Goal: Task Accomplishment & Management: Manage account settings

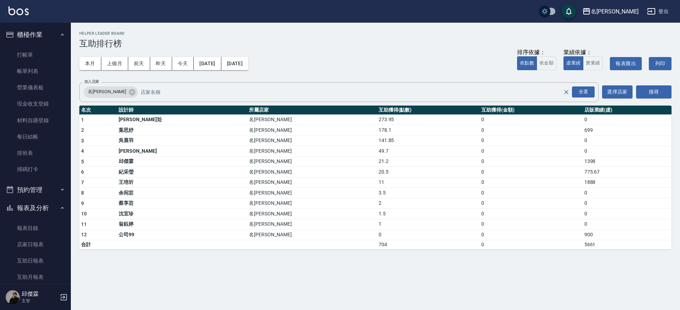
scroll to position [167, 0]
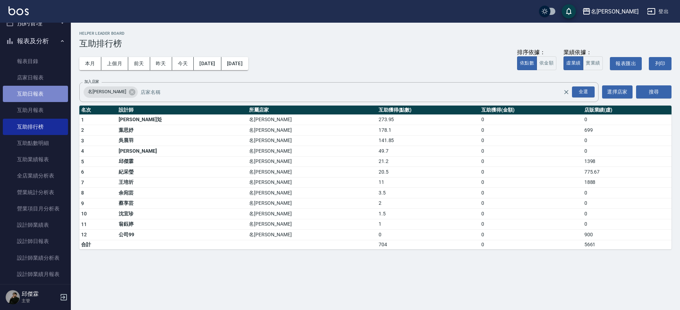
click at [51, 89] on link "互助日報表" at bounding box center [35, 94] width 65 height 16
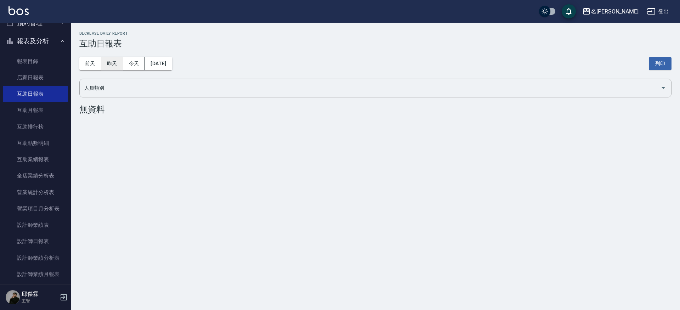
click at [109, 61] on button "昨天" at bounding box center [112, 63] width 22 height 13
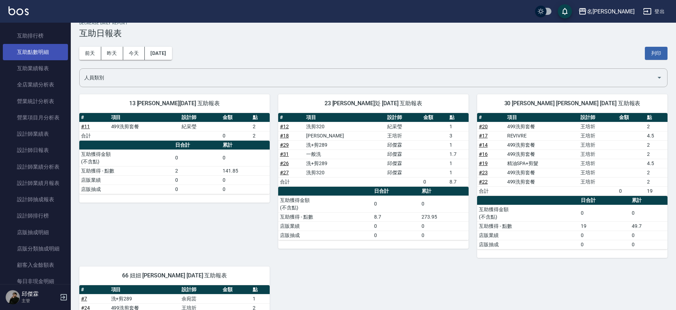
scroll to position [259, 0]
click at [35, 143] on link "設計師日報表" at bounding box center [35, 149] width 65 height 16
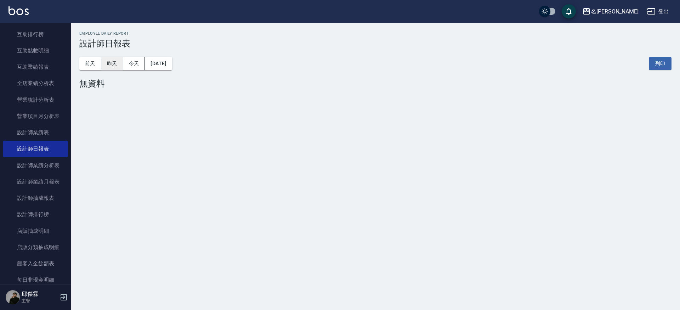
click at [113, 63] on button "昨天" at bounding box center [112, 63] width 22 height 13
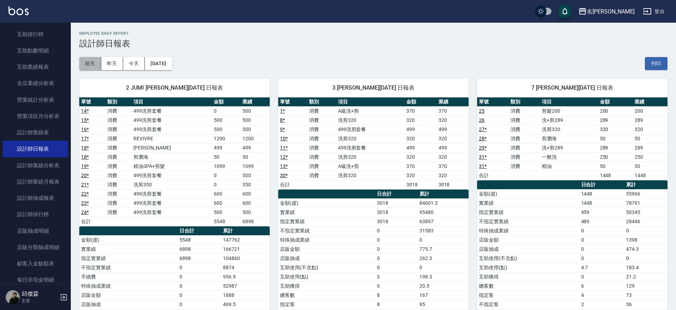
click at [84, 64] on button "前天" at bounding box center [90, 63] width 22 height 13
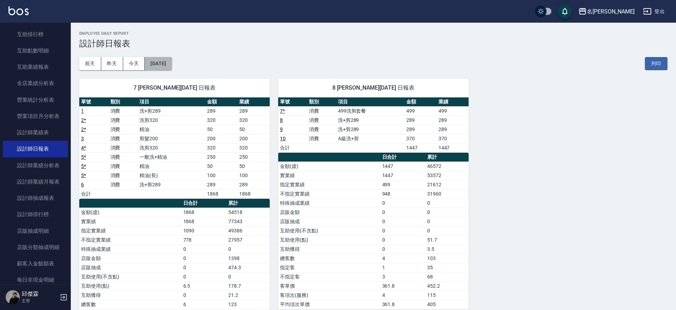
click at [167, 60] on button "[DATE]" at bounding box center [158, 63] width 27 height 13
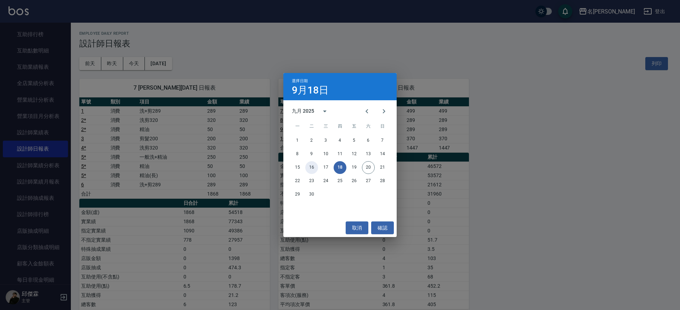
click at [309, 167] on button "16" at bounding box center [311, 167] width 13 height 13
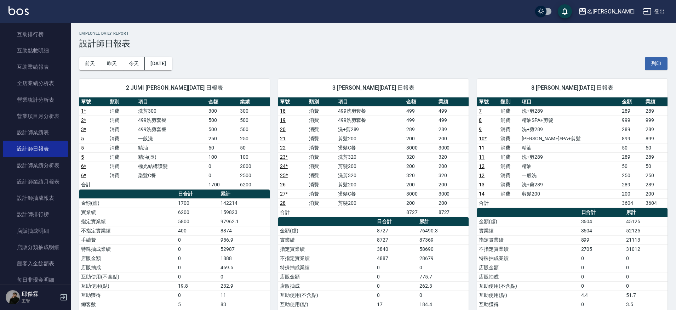
click at [86, 166] on link "6 *" at bounding box center [83, 166] width 5 height 6
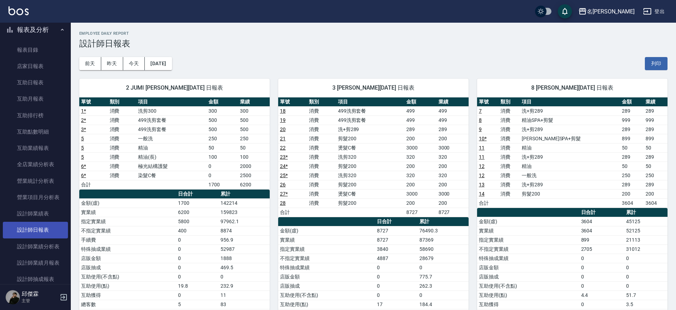
scroll to position [175, 0]
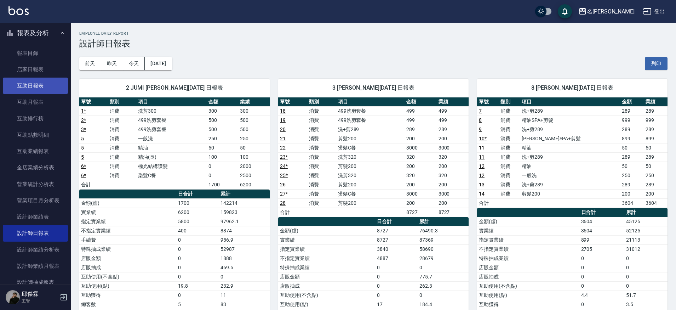
click at [41, 86] on link "互助日報表" at bounding box center [35, 86] width 65 height 16
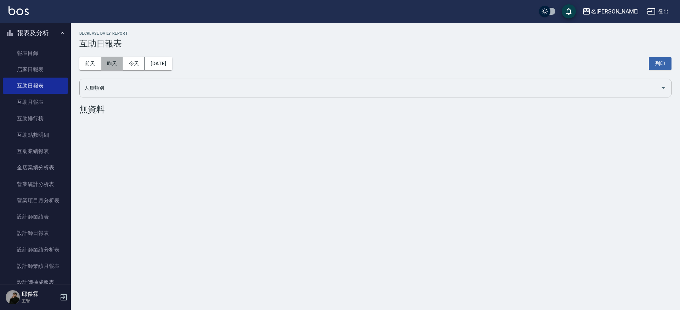
click at [110, 64] on button "昨天" at bounding box center [112, 63] width 22 height 13
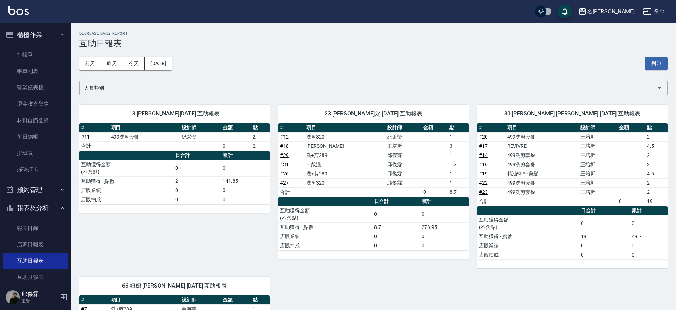
click at [30, 34] on button "櫃檯作業" at bounding box center [35, 34] width 65 height 18
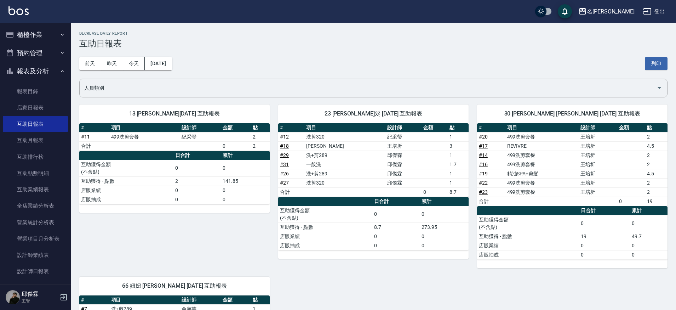
drag, startPoint x: 14, startPoint y: 24, endPoint x: 24, endPoint y: 30, distance: 11.8
click at [16, 25] on ul "櫃檯作業 打帳單 帳單列表 營業儀表板 現金收支登錄 材料自購登錄 每日結帳 排班表 掃碼打卡 預約管理 預約管理 單日預約紀錄 單週預約紀錄 報表及分析 報…" at bounding box center [35, 316] width 65 height 587
click at [25, 30] on button "櫃檯作業" at bounding box center [35, 34] width 65 height 18
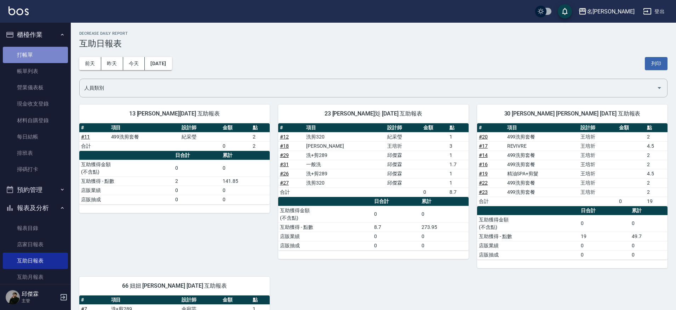
click at [36, 49] on link "打帳單" at bounding box center [35, 55] width 65 height 16
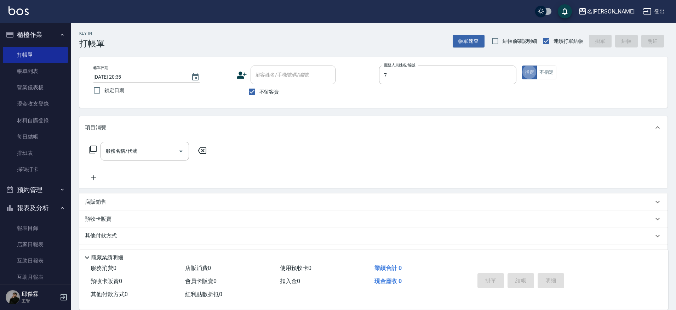
type input "JIENI-7"
type button "true"
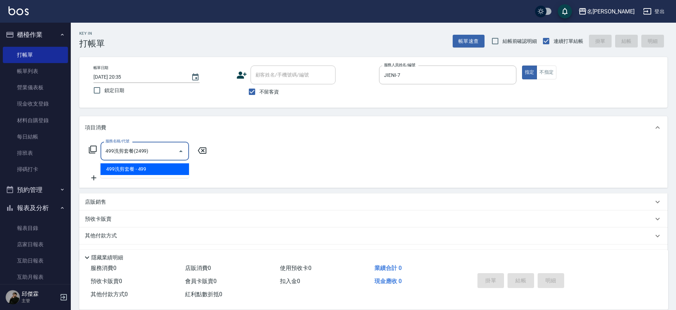
type input "499洗剪套餐(2499)"
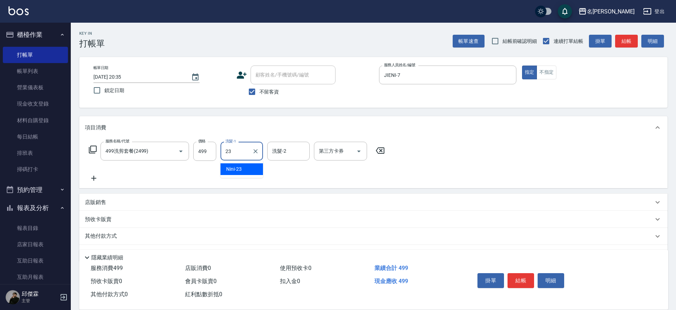
type input "Nini-23"
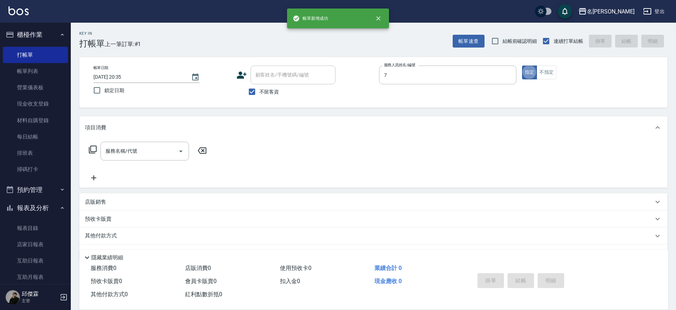
type input "JIENI-7"
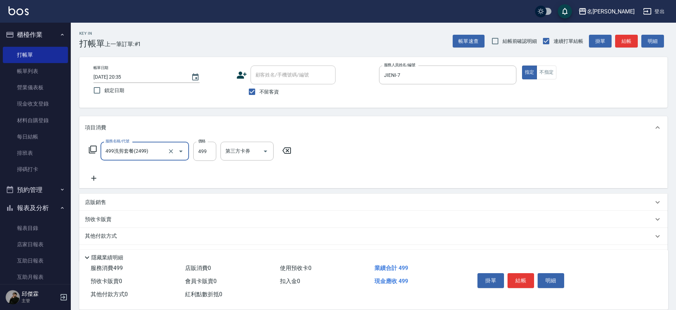
type input "499洗剪套餐(2499)"
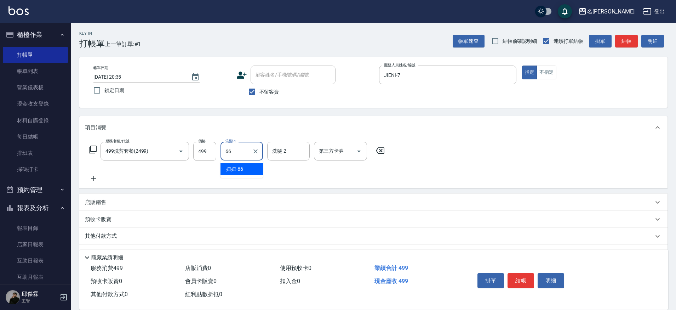
type input "妞妞-66"
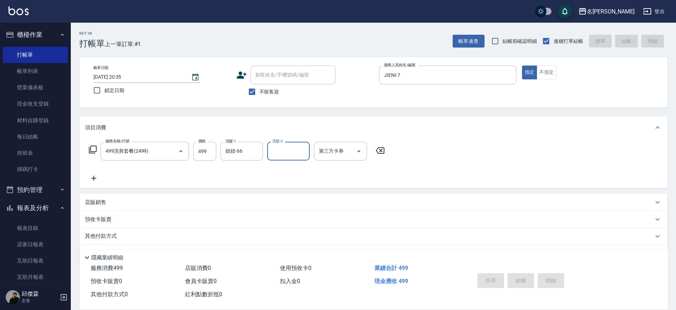
type input "[DATE] 20:36"
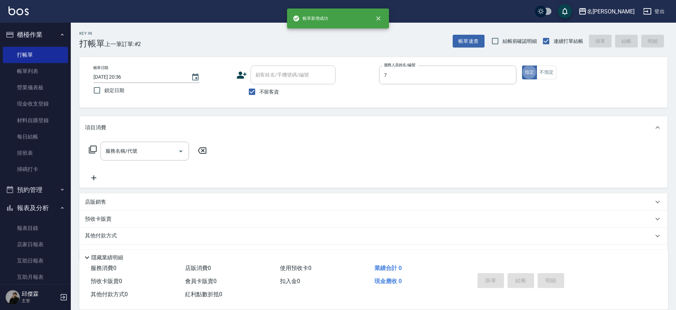
type input "JIENI-7"
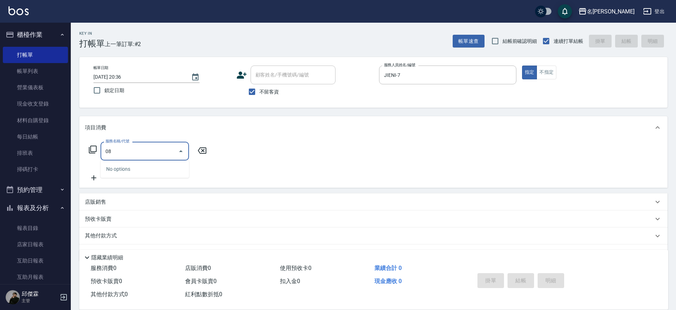
type input "0"
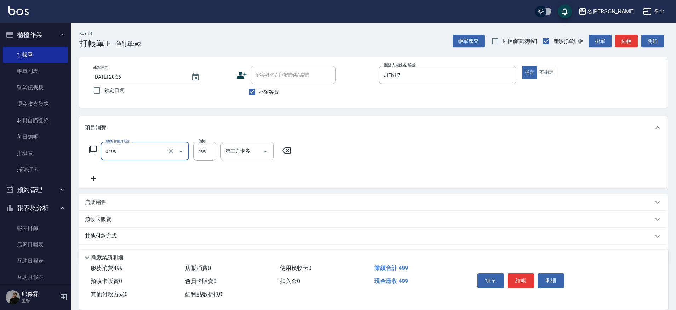
type input "[PERSON_NAME]spa(0499)"
type input "719"
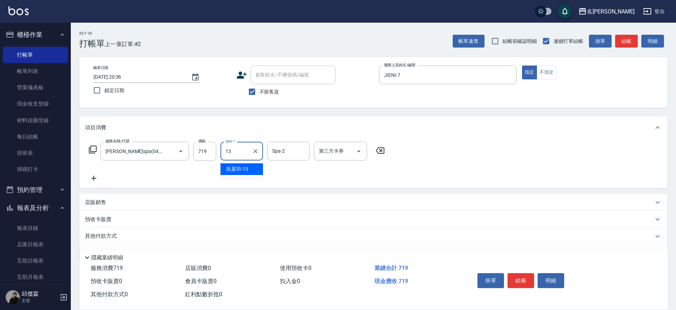
type input "[PERSON_NAME]-13"
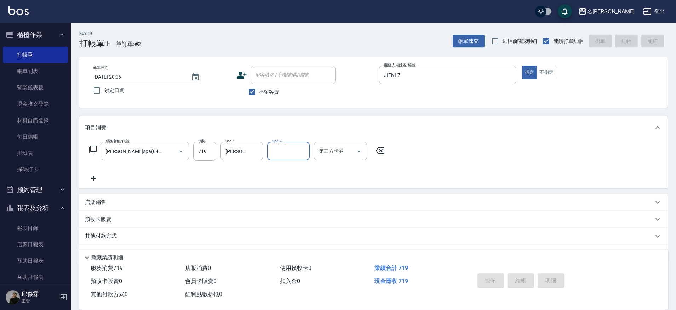
type input "[DATE] 20:37"
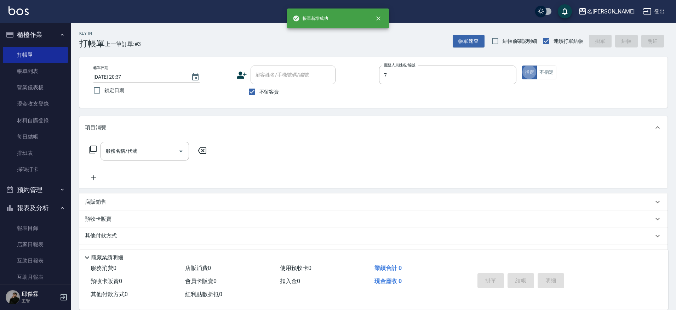
type input "JIENI-7"
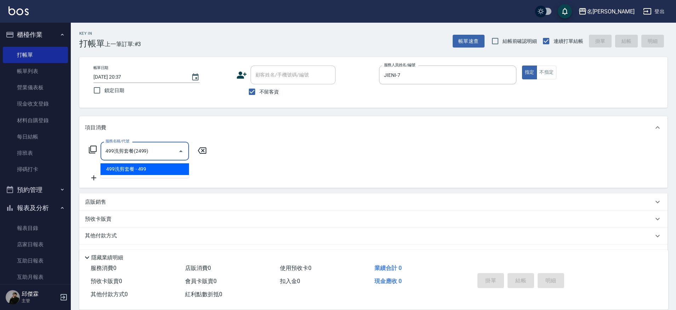
type input "499洗剪套餐(2499)"
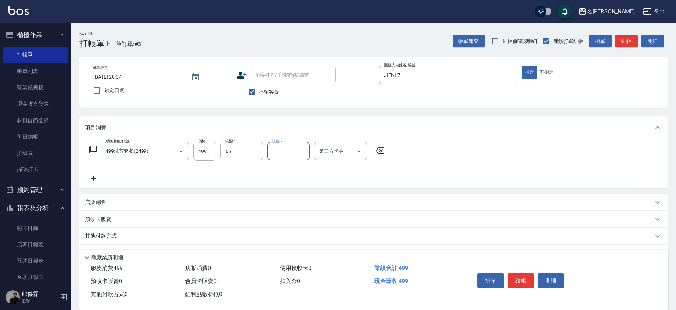
type input "妞妞-66"
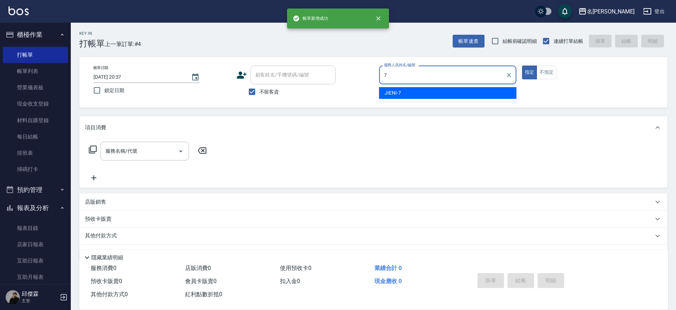
type input "JIENI-7"
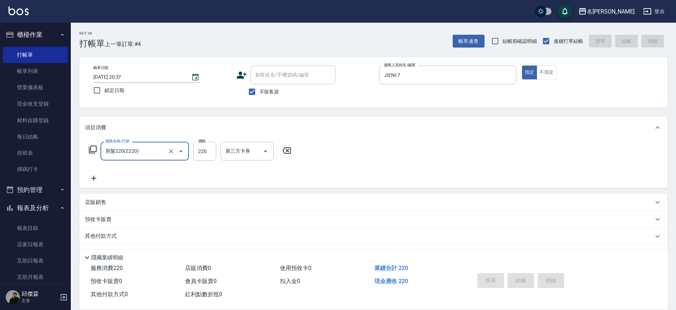
type input "剪髮220(2220)"
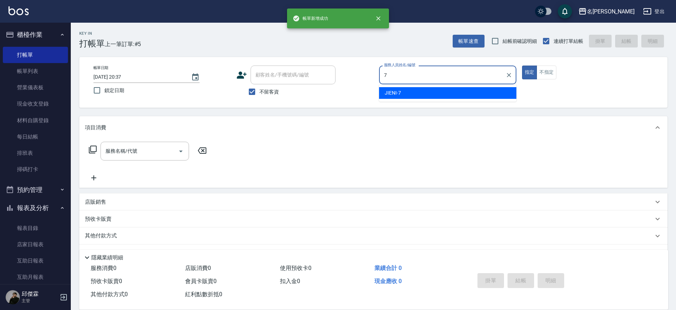
type input "JIENI-7"
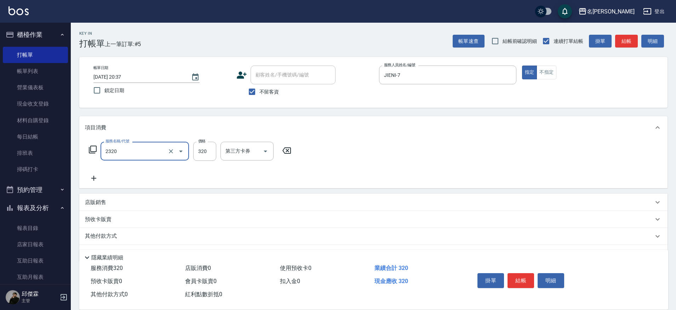
type input "洗剪320(2320)"
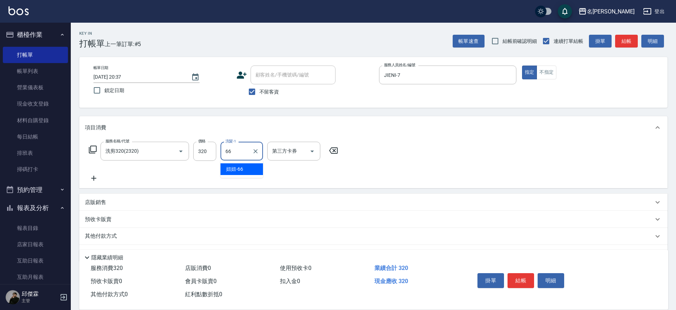
type input "妞妞-66"
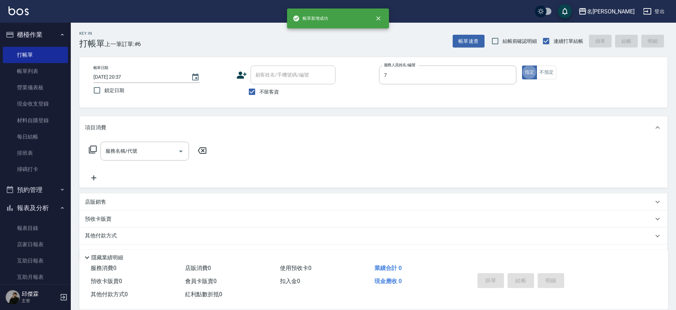
type input "JIENI-7"
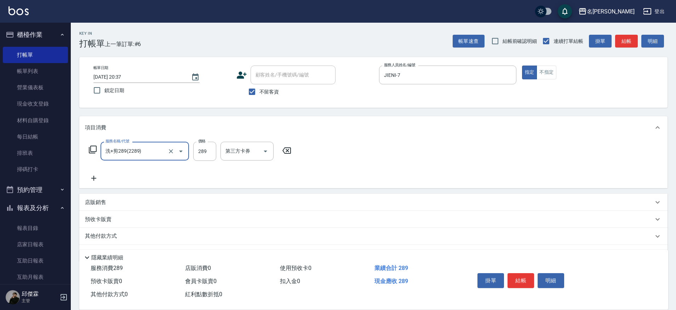
type input "洗+剪289(2289)"
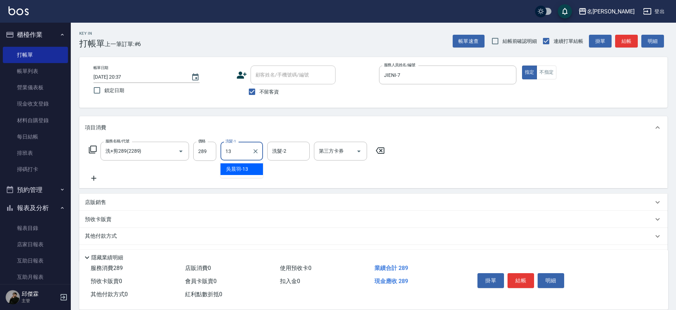
type input "[PERSON_NAME]-13"
click at [548, 74] on button "不指定" at bounding box center [547, 73] width 20 height 14
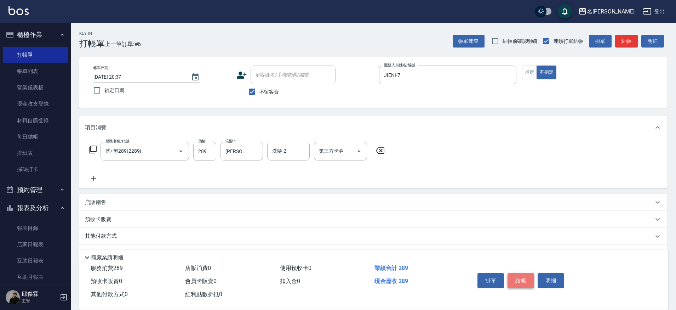
click at [524, 280] on button "結帳" at bounding box center [521, 280] width 27 height 15
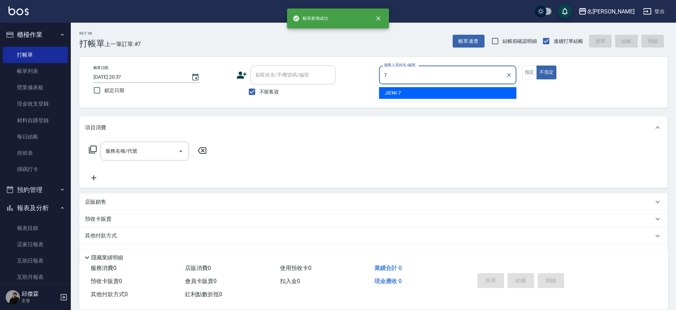
type input "JIENI-7"
type button "false"
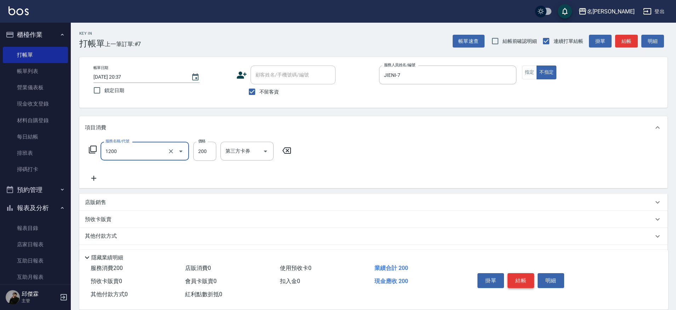
type input "一般洗+精油(1200)"
type input "1200"
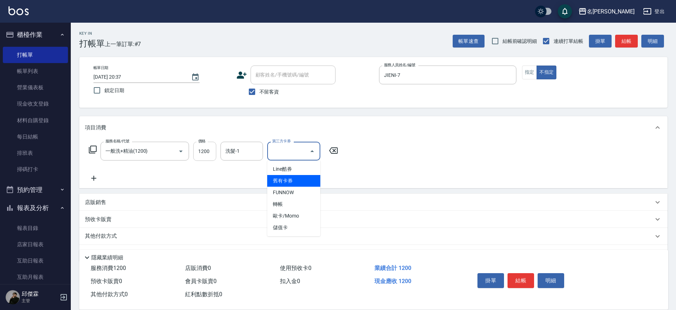
click at [209, 151] on input "1200" at bounding box center [204, 151] width 23 height 19
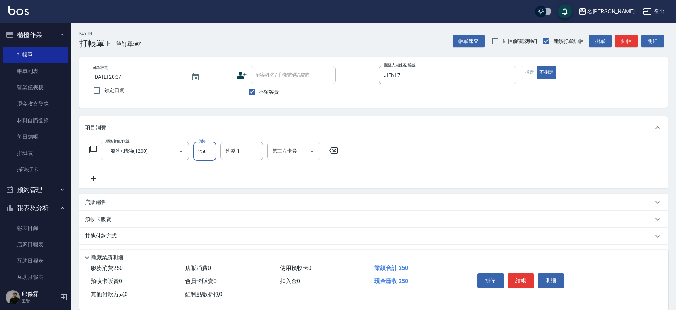
type input "250"
type input "妞妞-66"
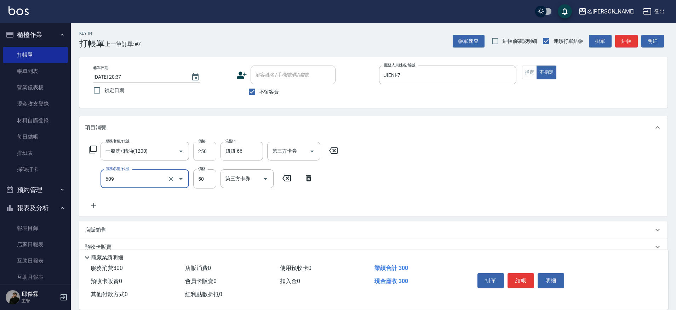
type input "精油(609)"
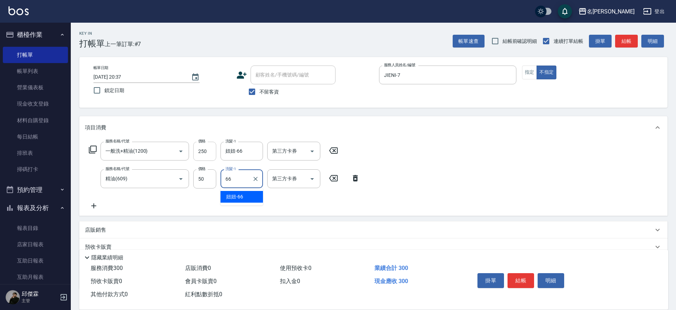
type input "妞妞-66"
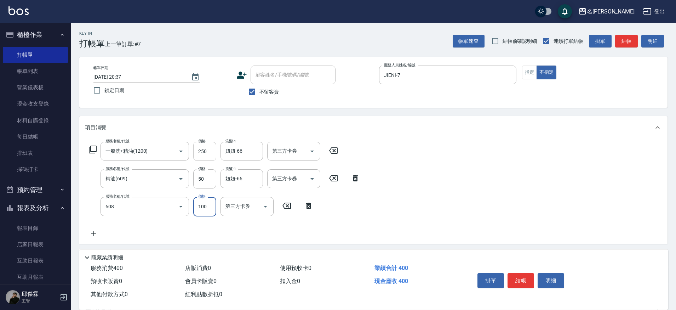
type input "精油(長)(608)"
type input "妞妞-66"
click at [532, 78] on button "指定" at bounding box center [529, 73] width 15 height 14
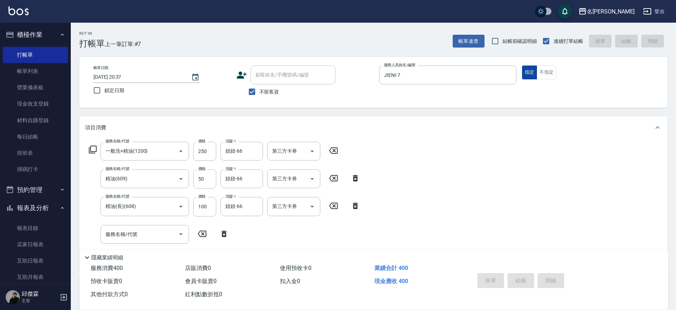
type input "[DATE] 20:38"
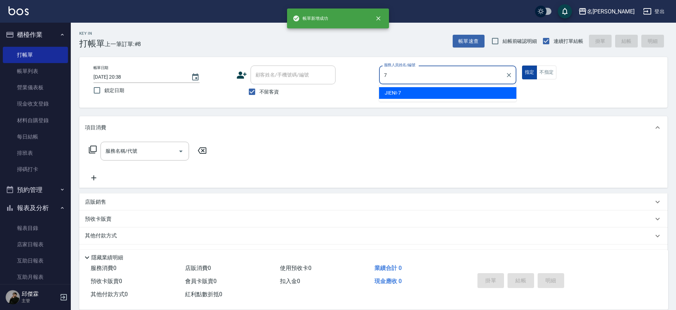
type input "JIENI-7"
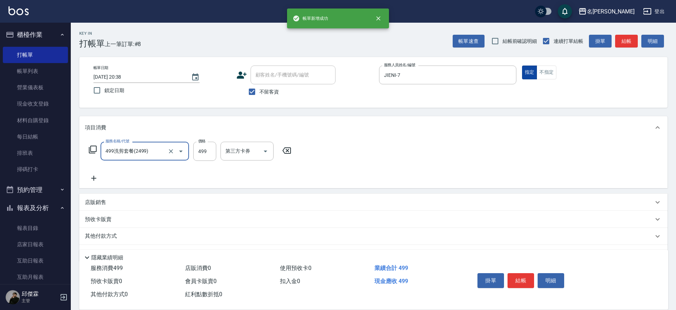
type input "499洗剪套餐(2499)"
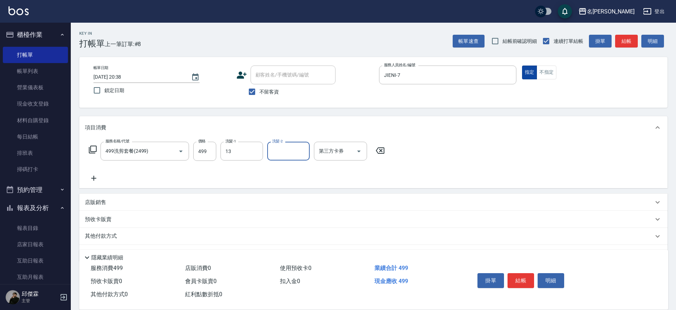
type input "[PERSON_NAME]-13"
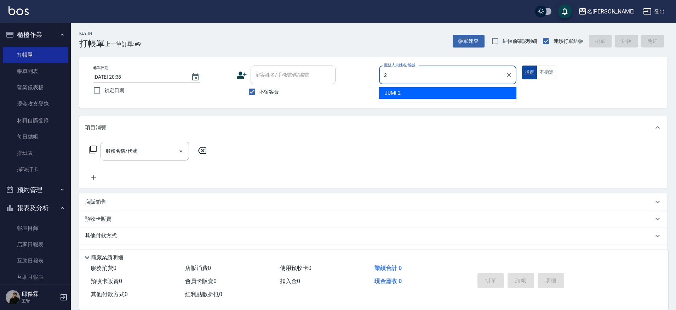
type input "JUMI-2"
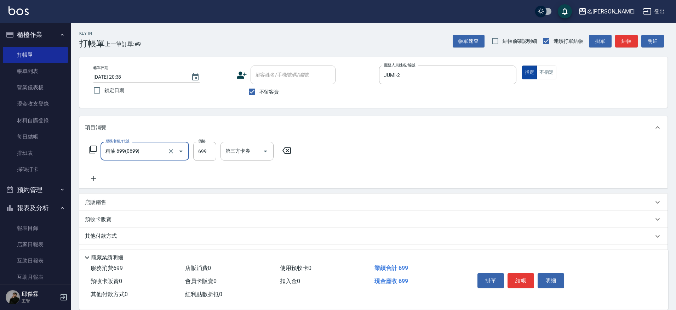
type input "精油 699(0699)"
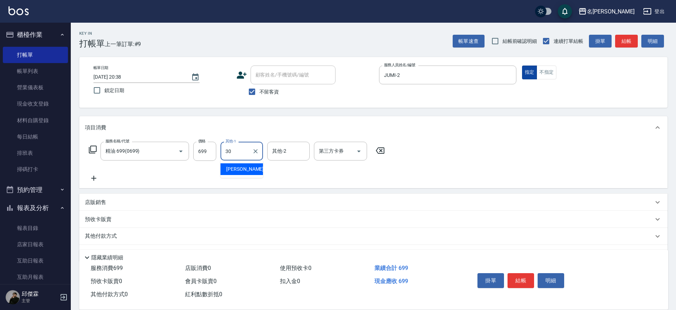
type input "[PERSON_NAME]-30"
drag, startPoint x: 203, startPoint y: 148, endPoint x: 175, endPoint y: 148, distance: 28.3
click at [203, 148] on input "699" at bounding box center [204, 151] width 23 height 19
click at [174, 149] on icon "Clear" at bounding box center [171, 151] width 7 height 7
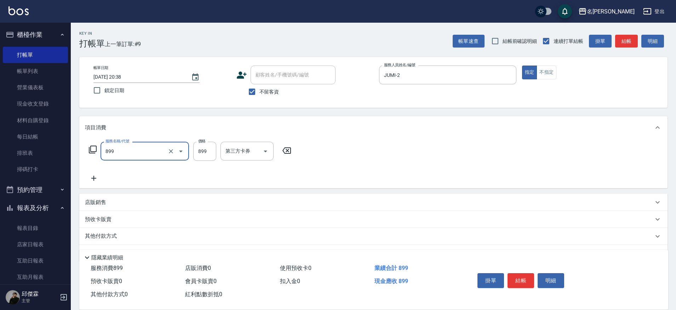
type input "[PERSON_NAME]SPA+剪髮(899)"
type input "999"
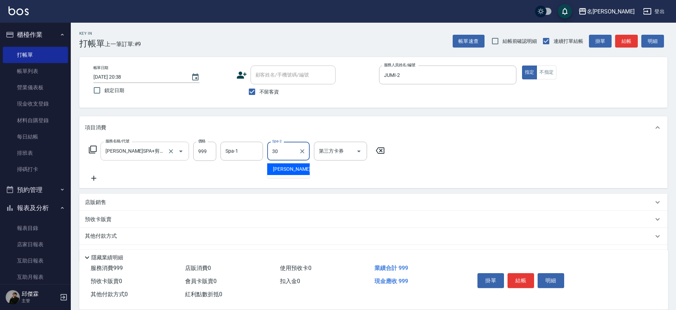
type input "[PERSON_NAME]-30"
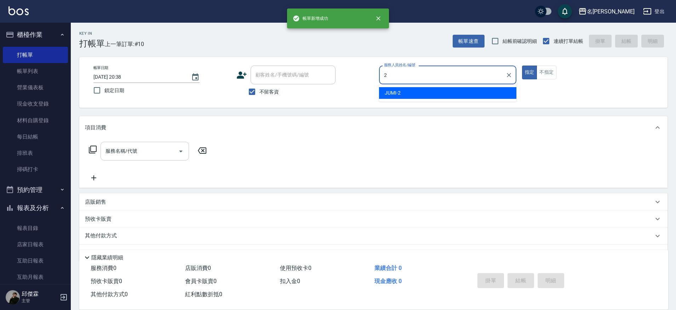
type input "JUMI-2"
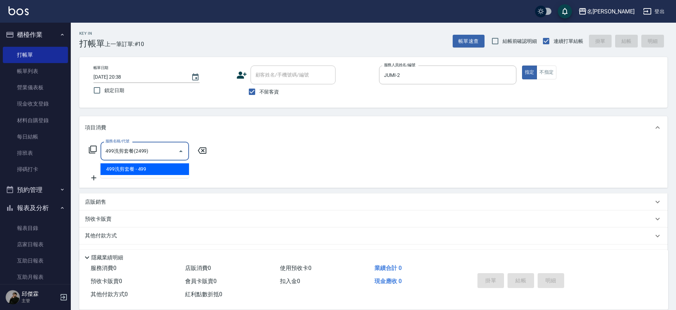
type input "499洗剪套餐(2499)"
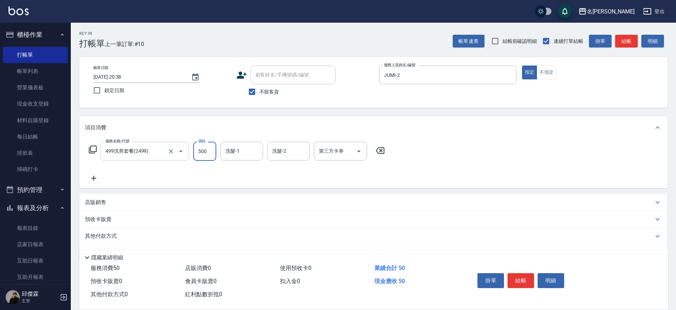
type input "500"
type input "[PERSON_NAME]-13"
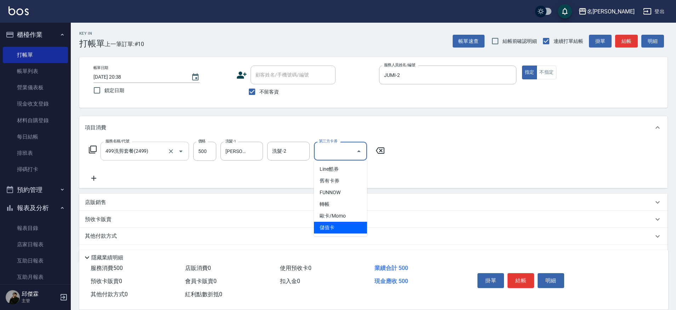
type input "儲值卡"
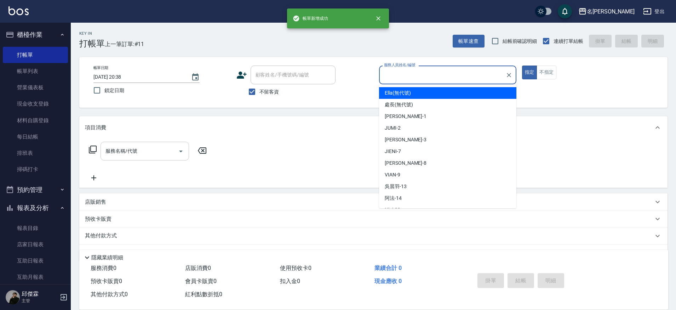
type input "2"
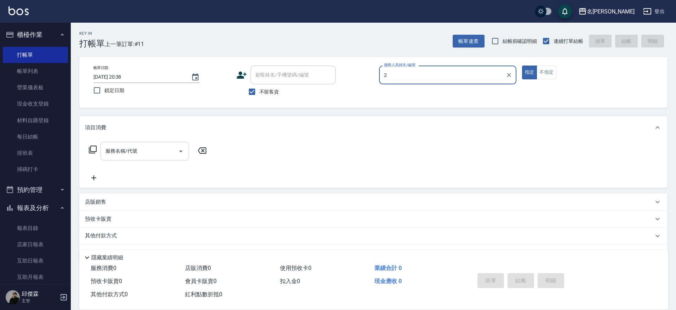
type input "2"
click at [522, 66] on button "指定" at bounding box center [529, 73] width 15 height 14
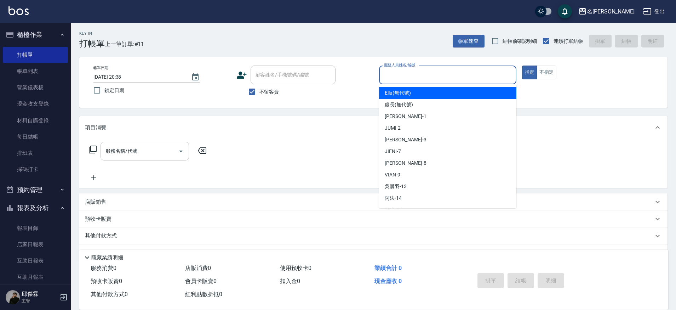
click at [414, 72] on div "服務人員姓名/編號 服務人員姓名/編號" at bounding box center [447, 75] width 137 height 19
click at [414, 72] on input "服務人員姓名/編號" at bounding box center [447, 75] width 131 height 12
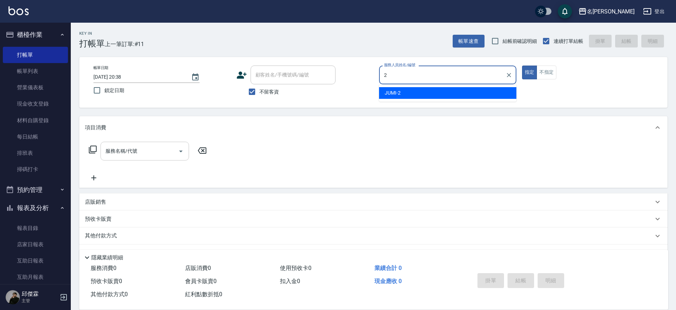
type input "JUMI-2"
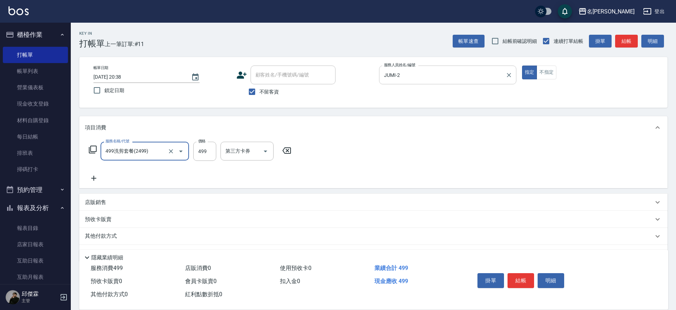
type input "499洗剪套餐(2499)"
type input "500"
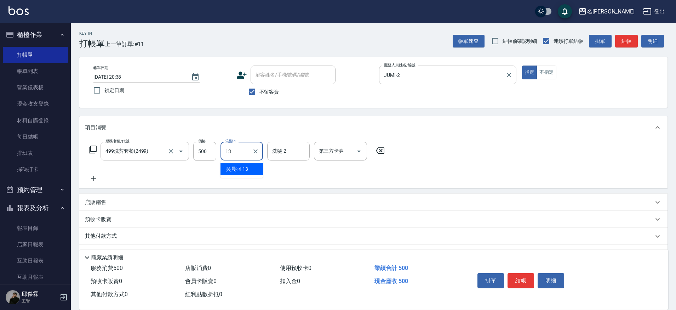
type input "[PERSON_NAME]-13"
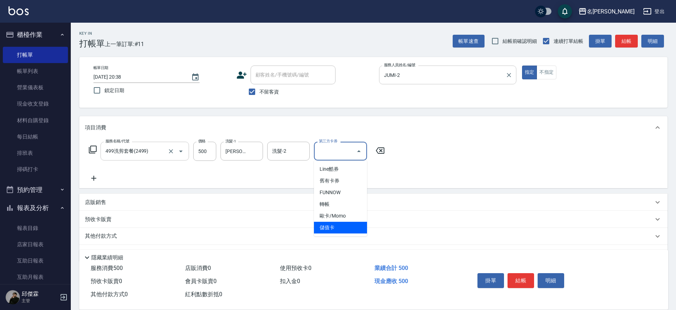
type input "儲值卡"
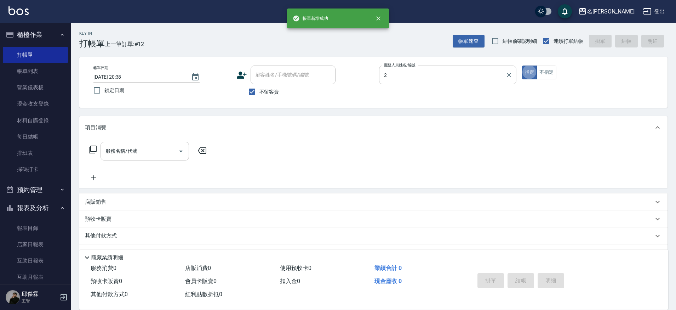
type input "JUMI-2"
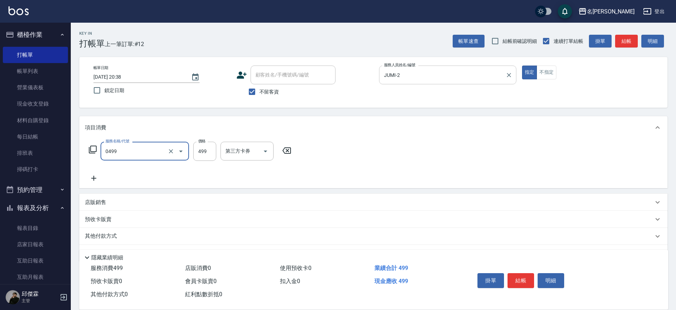
type input "[PERSON_NAME]spa(0499)"
type input "849"
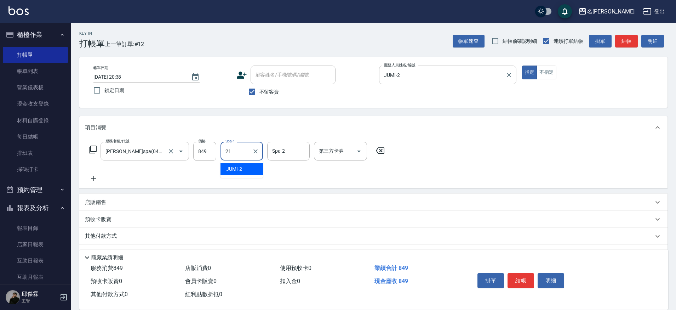
type input "2"
type input "[PERSON_NAME]-30"
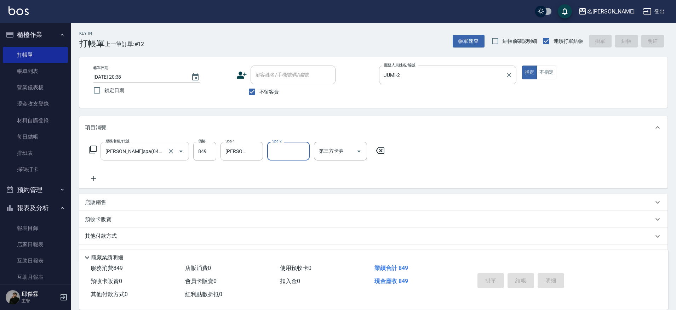
type input "[DATE] 20:39"
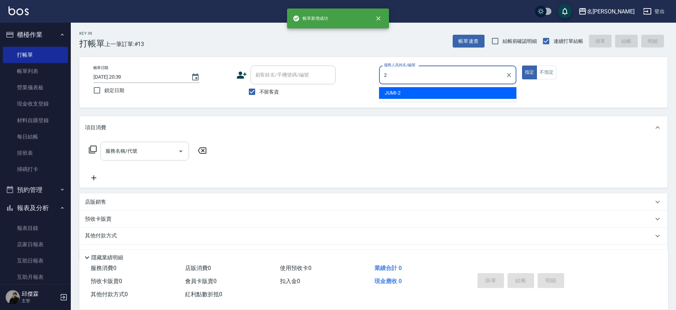
type input "JUMI-2"
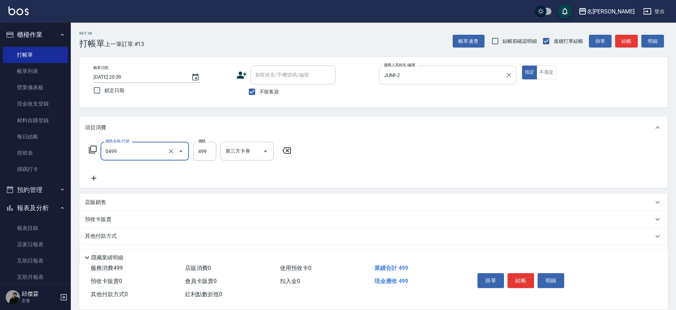
type input "[PERSON_NAME]spa(0499)"
type input "849"
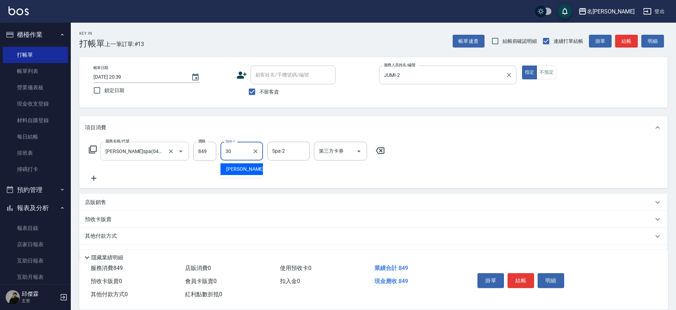
type input "[PERSON_NAME]-30"
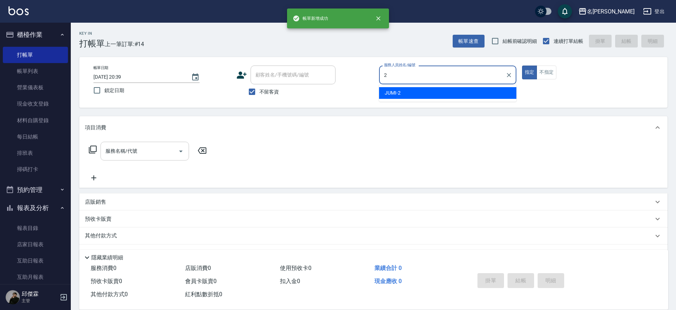
type input "JUMI-2"
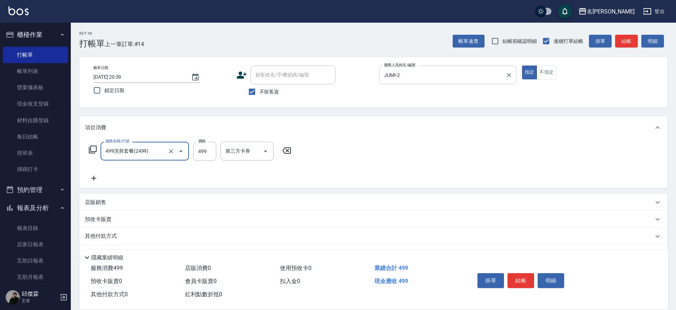
type input "499洗剪套餐(2499)"
type input "500"
type input "妞妞-66"
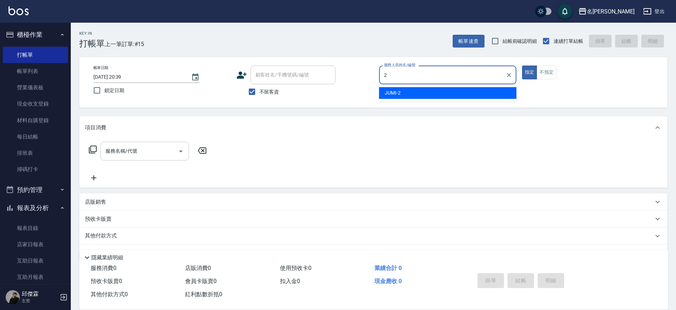
type input "JUMI-2"
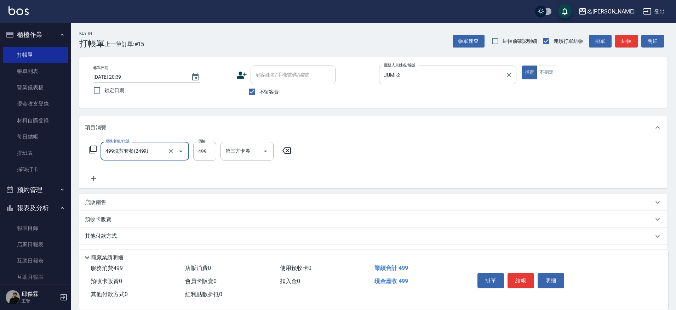
type input "499洗剪套餐(2499)"
type input "500"
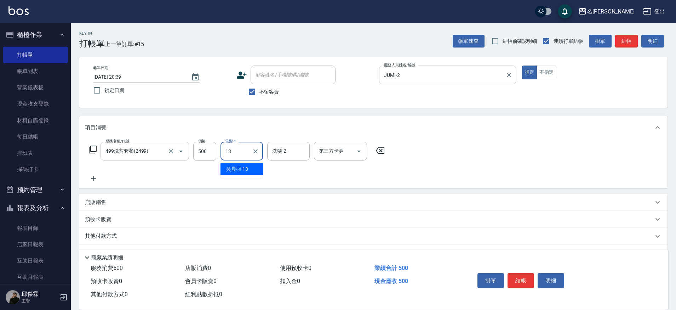
type input "[PERSON_NAME]-13"
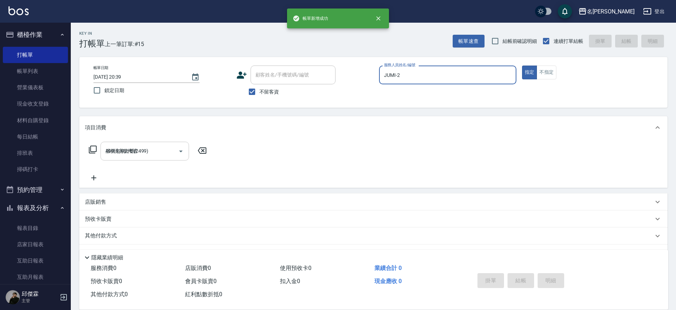
type input "[DATE] 20:40"
type input "JUMI-2"
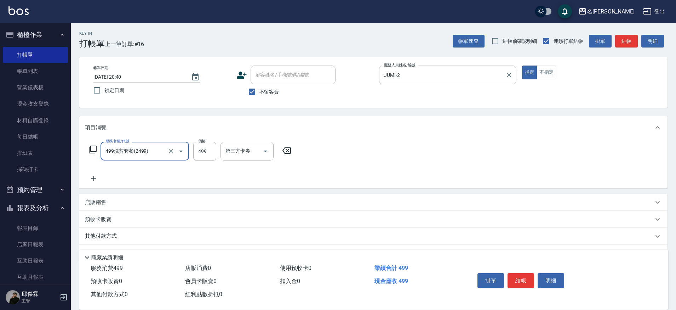
type input "499洗剪套餐(2499)"
type input "500"
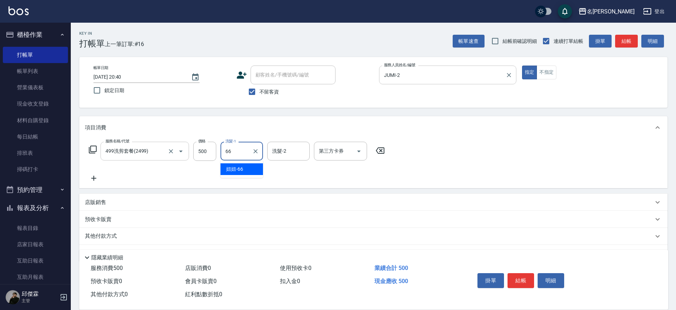
type input "妞妞-66"
click at [98, 236] on p "其他付款方式" at bounding box center [102, 236] width 35 height 8
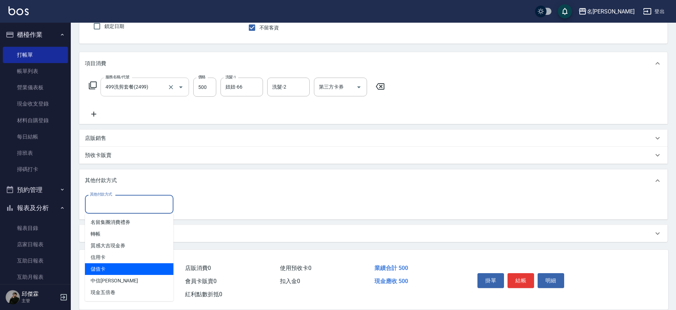
type input "儲值卡"
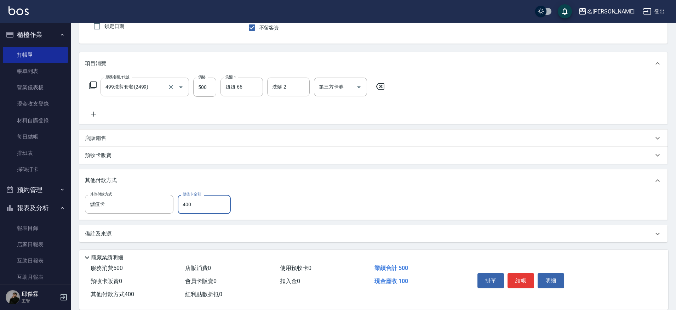
type input "400"
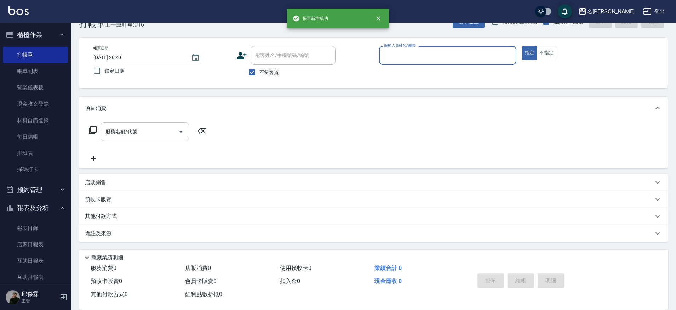
scroll to position [19, 0]
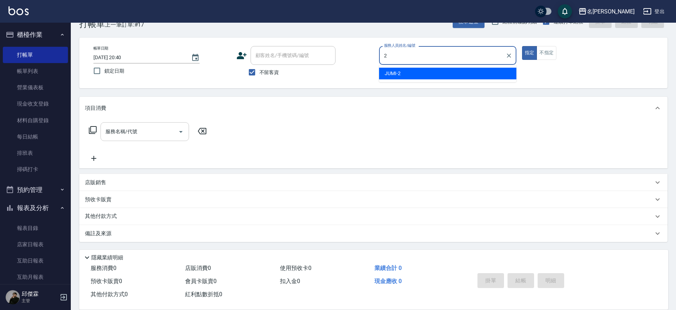
type input "JUMI-2"
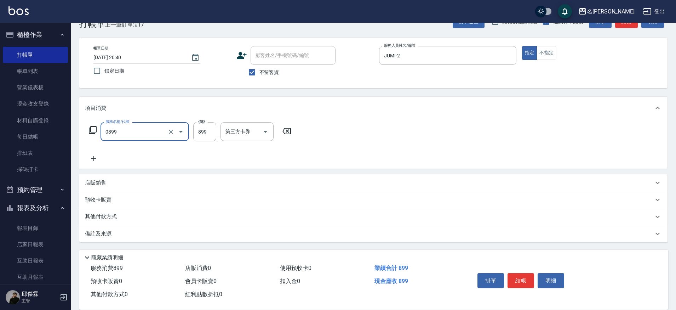
type input "REVIVRE(0899)"
type input "1100"
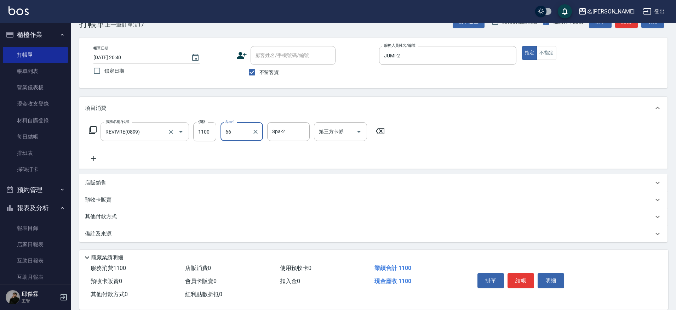
type input "妞妞-66"
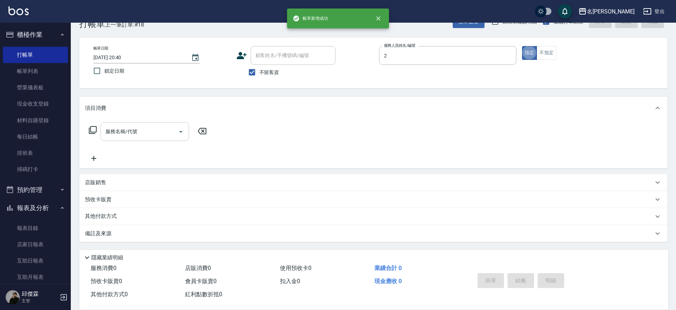
type input "JUMI-2"
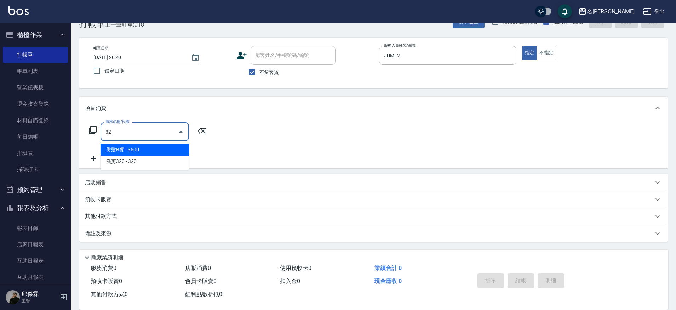
type input "3"
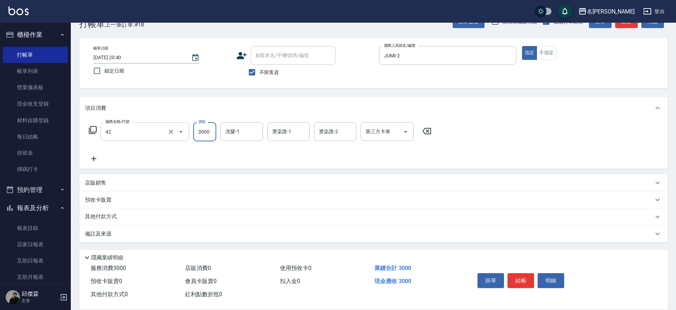
type input "染髮B餐(42)"
type input "3700"
type input "[PERSON_NAME]-30"
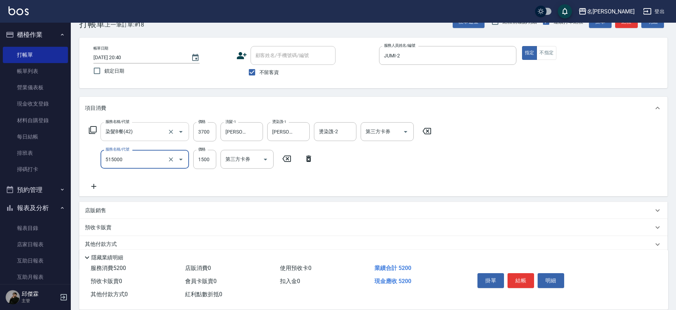
type input "極光結構護髮(515000)"
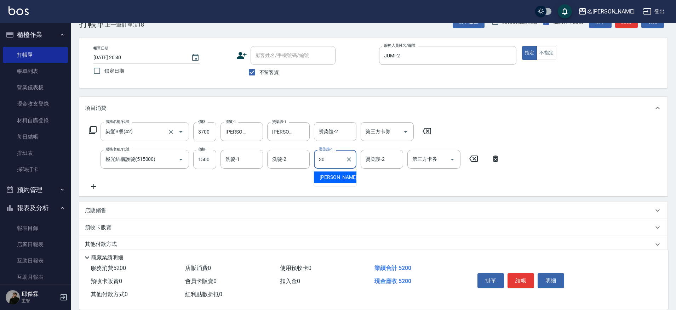
type input "[PERSON_NAME]-30"
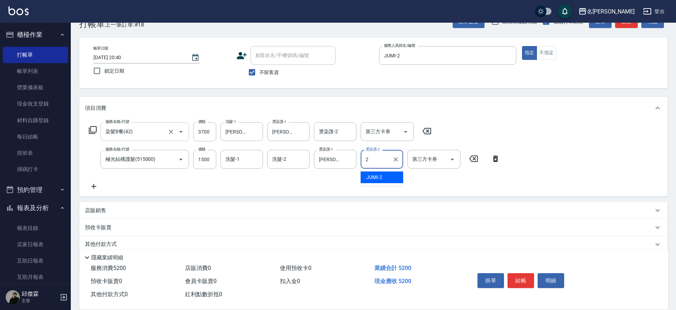
type input "JUMI-2"
click at [206, 163] on input "1500" at bounding box center [204, 159] width 23 height 19
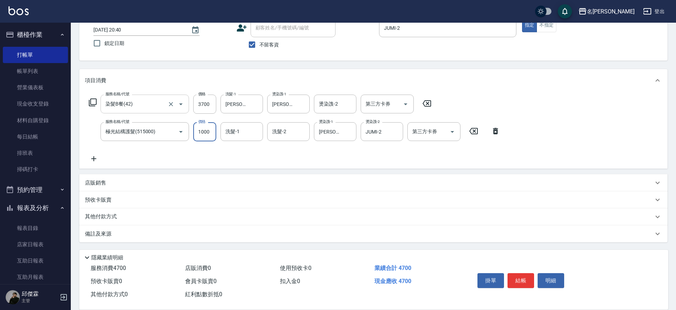
scroll to position [47, 0]
type input "1000"
click at [102, 211] on div "其他付款方式" at bounding box center [373, 216] width 589 height 17
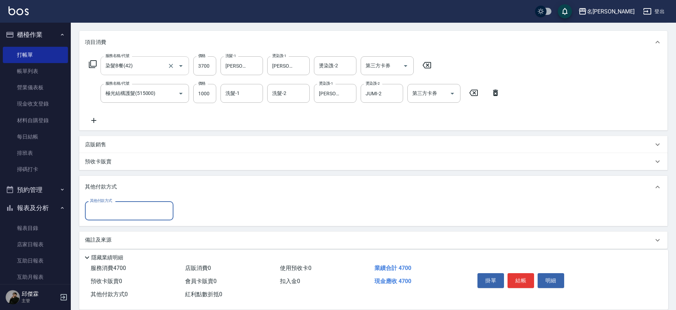
scroll to position [92, 0]
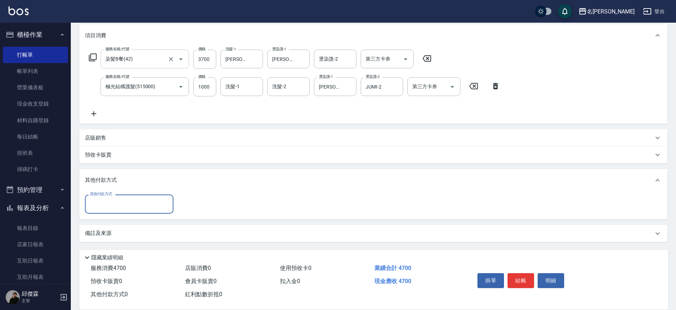
click at [119, 205] on input "其他付款方式" at bounding box center [129, 204] width 82 height 12
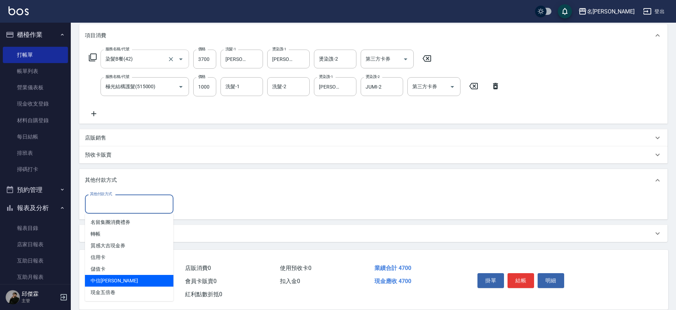
click at [109, 281] on span "中信[PERSON_NAME]" at bounding box center [129, 281] width 89 height 12
type input "中信[PERSON_NAME]"
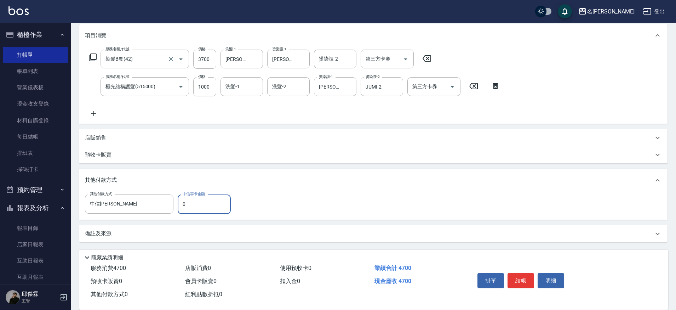
click at [195, 208] on input "0" at bounding box center [204, 203] width 53 height 19
type input "4700"
type input "[DATE] 20:41"
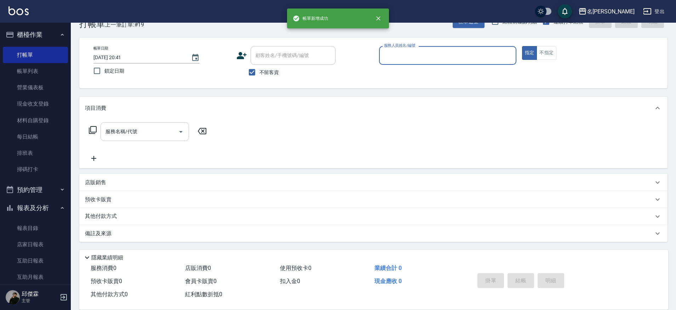
scroll to position [19, 0]
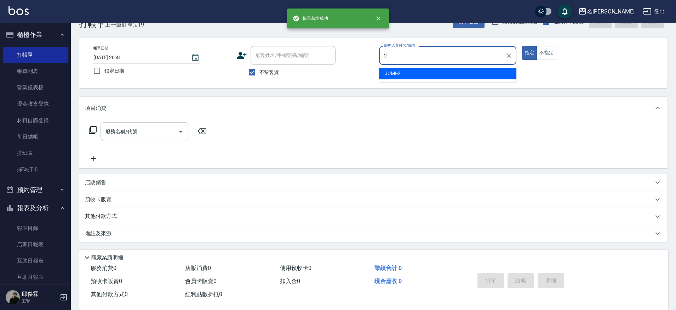
type input "JUMI-2"
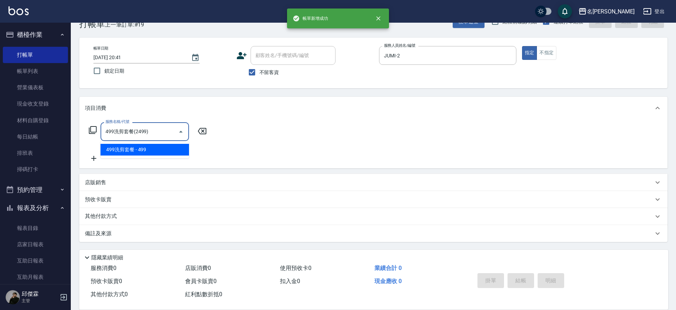
type input "499洗剪套餐(2499)"
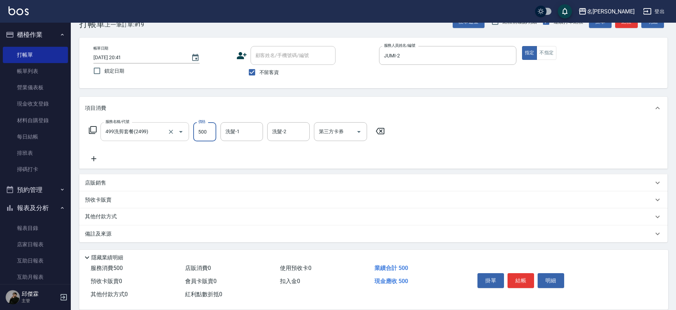
type input "500"
drag, startPoint x: 105, startPoint y: 201, endPoint x: 116, endPoint y: 223, distance: 24.7
click at [105, 201] on p "預收卡販賣" at bounding box center [98, 199] width 27 height 7
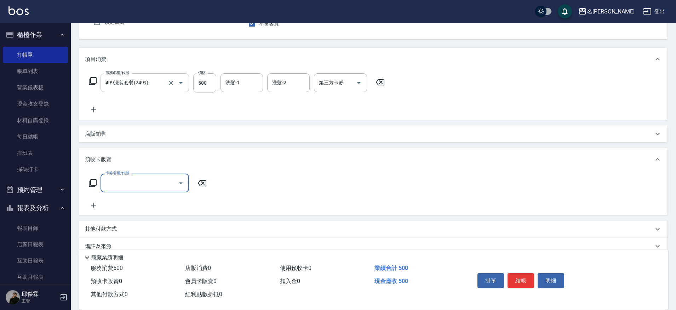
scroll to position [80, 0]
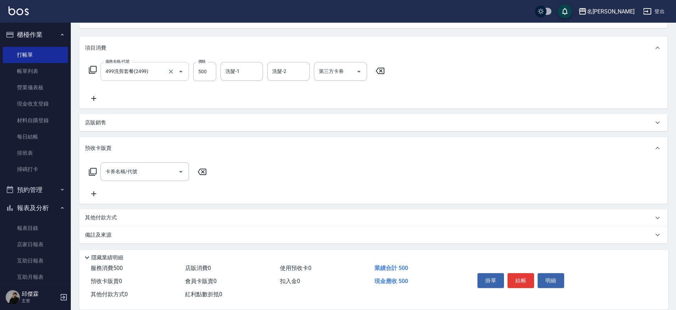
click at [110, 215] on p "其他付款方式" at bounding box center [102, 218] width 35 height 8
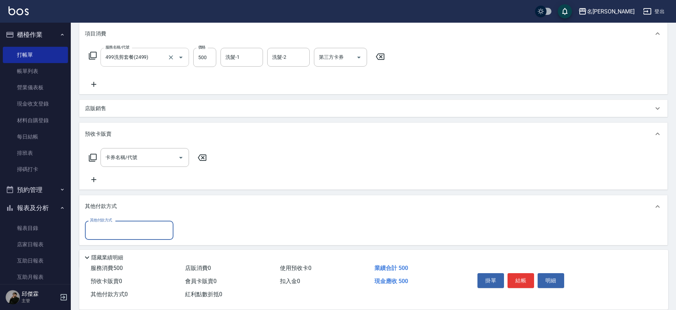
scroll to position [0, 0]
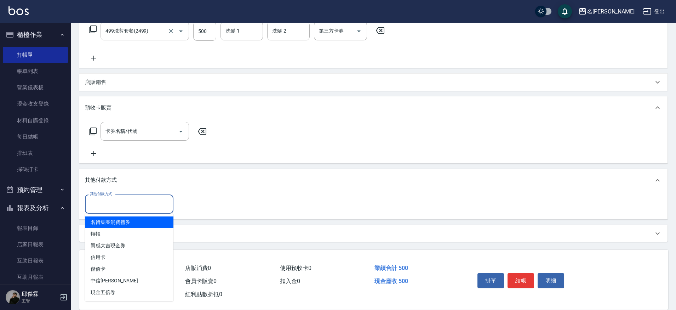
click at [124, 201] on input "其他付款方式" at bounding box center [129, 204] width 82 height 12
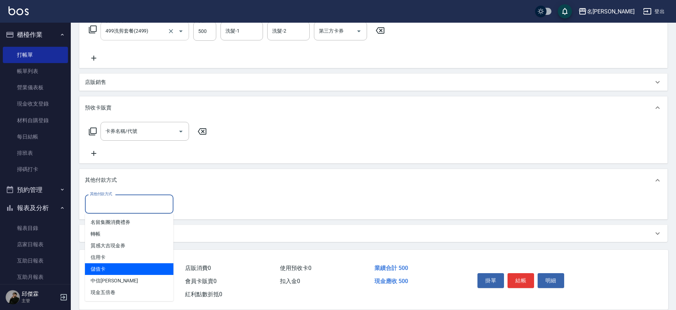
scroll to position [120, 0]
click at [111, 278] on span "中信[PERSON_NAME]" at bounding box center [129, 281] width 89 height 12
type input "中信[PERSON_NAME]"
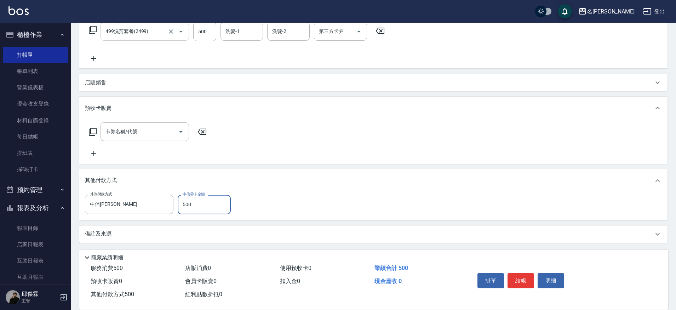
type input "500"
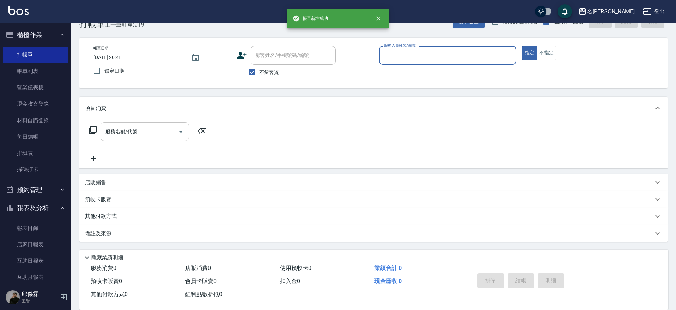
scroll to position [0, 0]
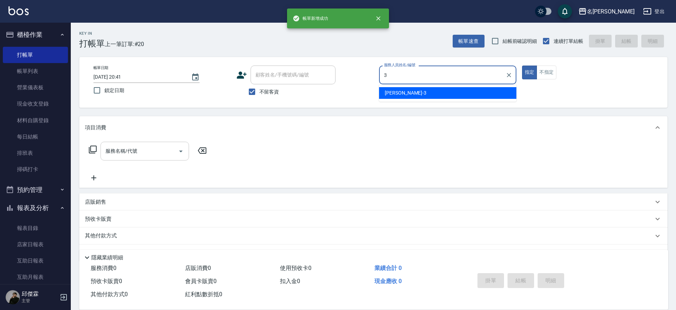
type input "Mina-3"
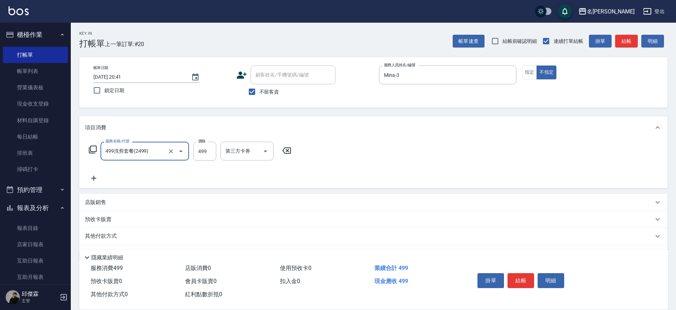
type input "499洗剪套餐(2499)"
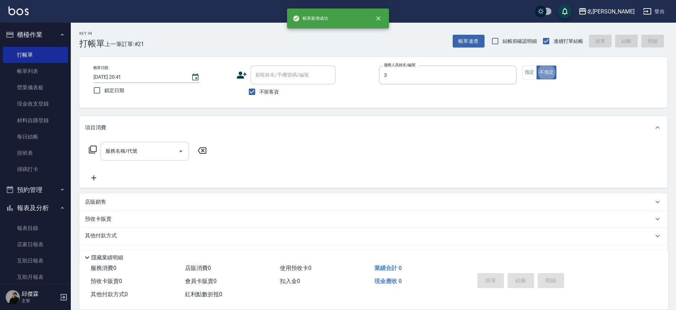
type input "Mina-3"
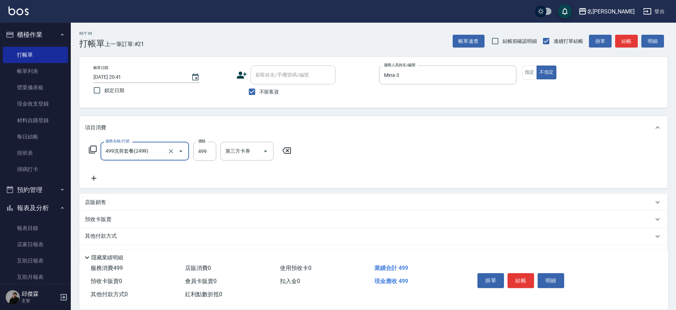
type input "499洗剪套餐(2499)"
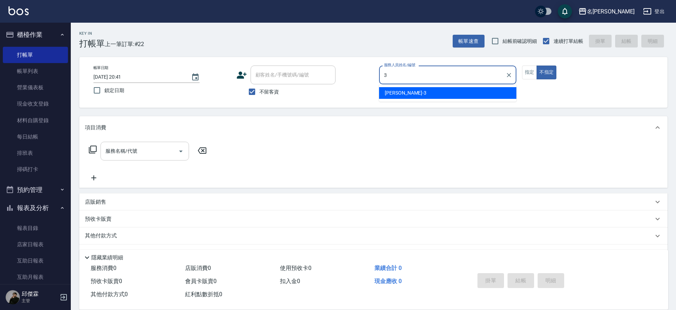
type input "Mina-3"
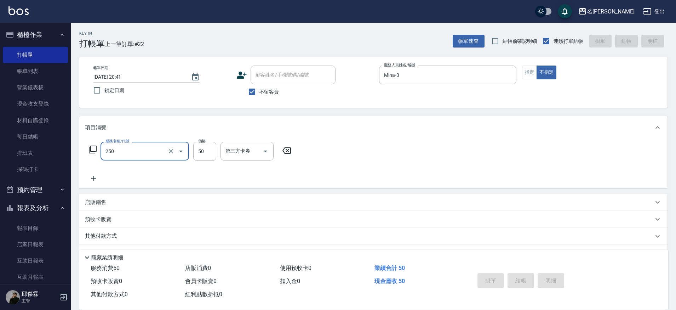
type input "250"
type input "[DATE] 20:42"
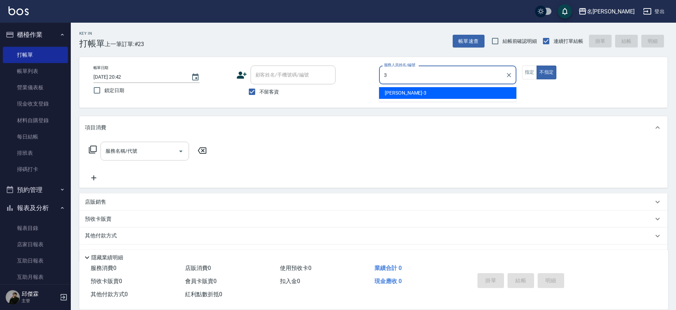
type input "Mina-3"
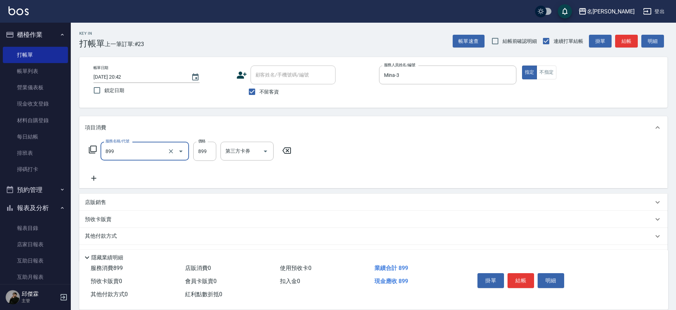
type input "[PERSON_NAME]SPA+剪髮(899)"
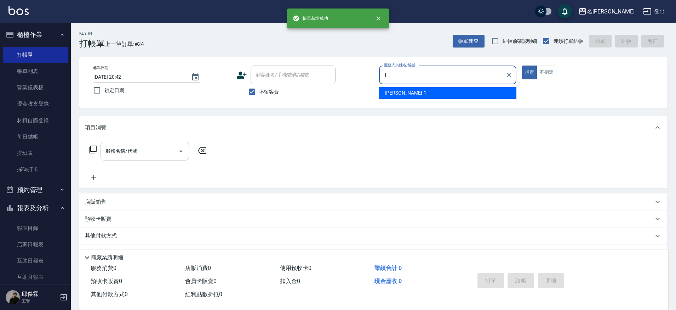
type input "LARA-1"
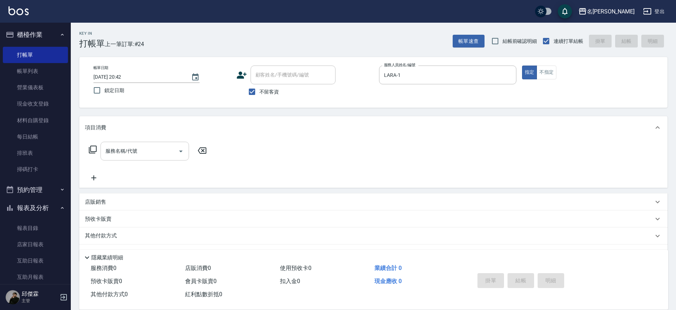
click at [95, 196] on div "店販銷售" at bounding box center [373, 201] width 589 height 17
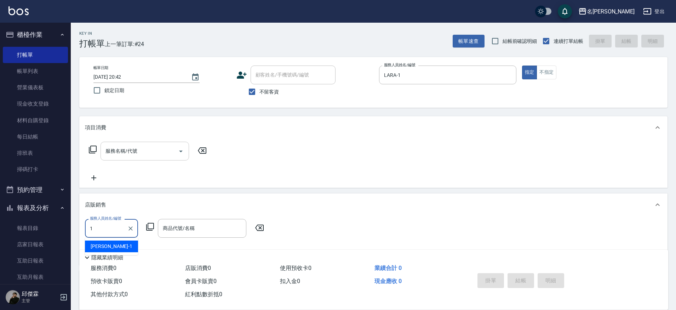
type input "LARA-1"
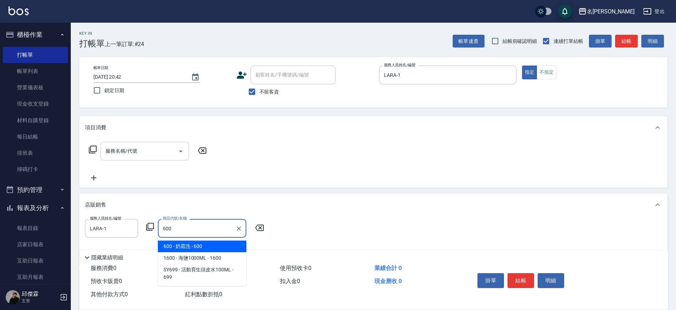
type input "奶霜洗"
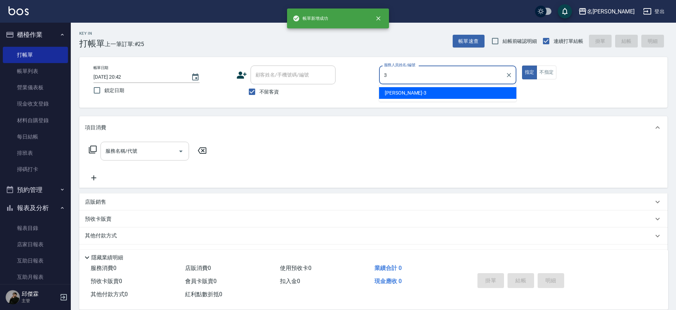
type input "Mina-3"
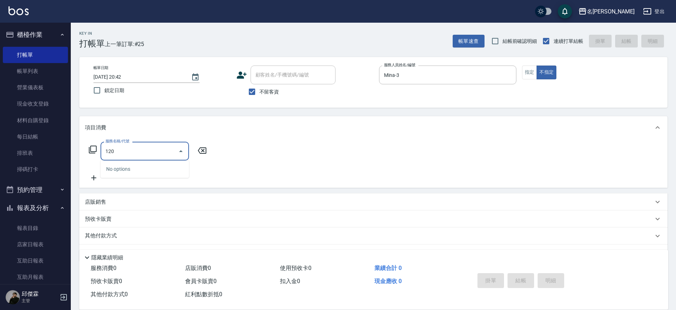
type input "1200"
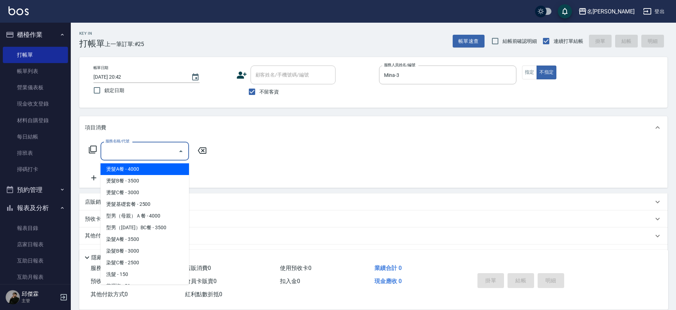
type input "5"
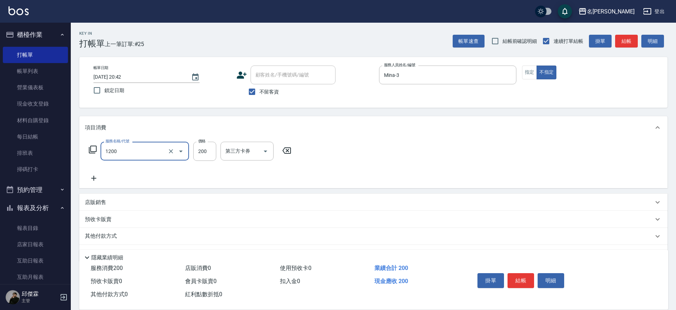
type input "一般洗+精油(1200)"
type input "250"
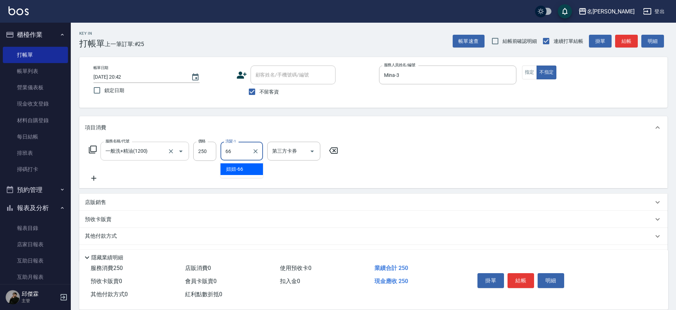
type input "妞妞-66"
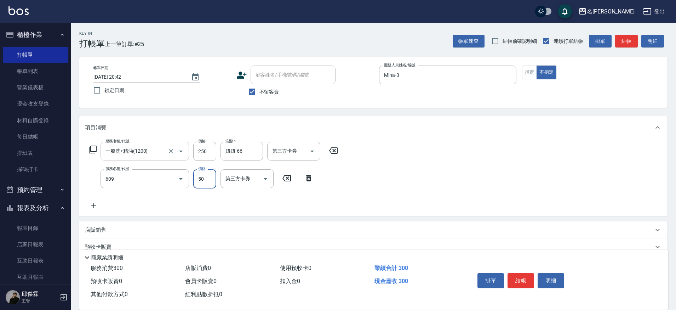
type input "精油(609)"
type input "妞妞-66"
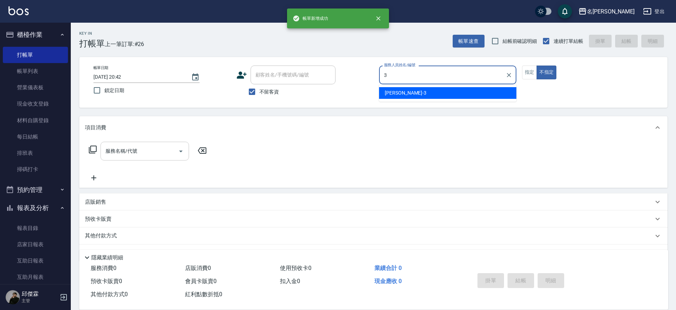
type input "Mina-3"
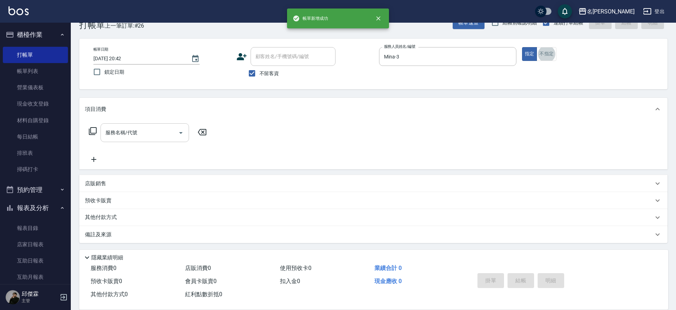
scroll to position [19, 0]
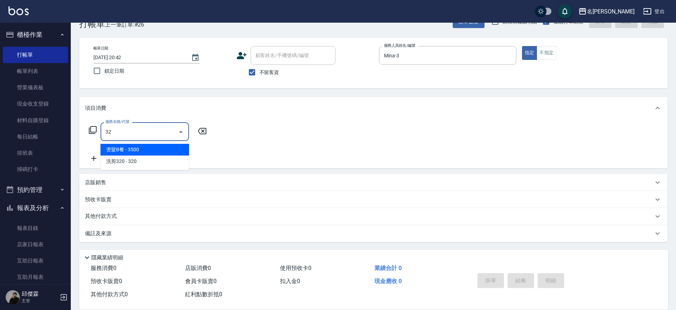
type input "3"
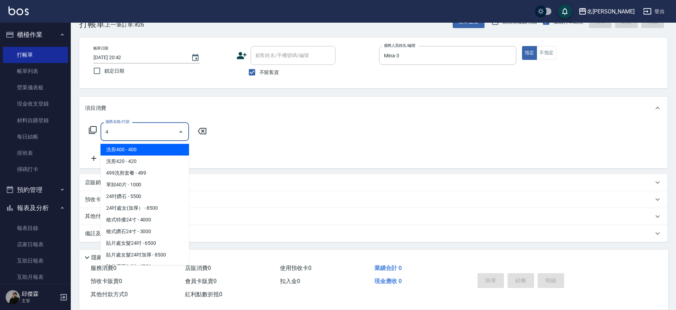
type input "42"
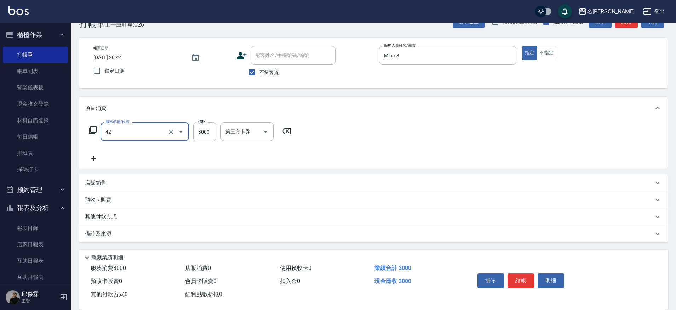
type input "染髮B餐(42)"
type input "3500"
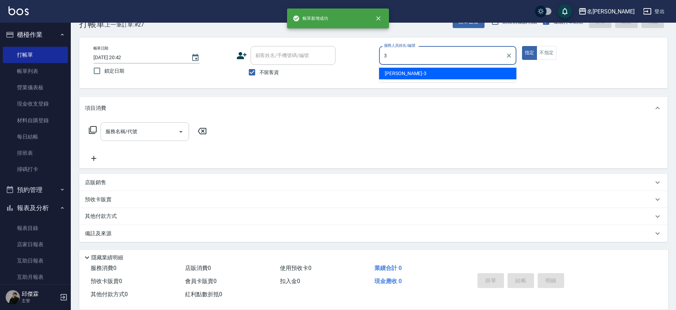
type input "Mina-3"
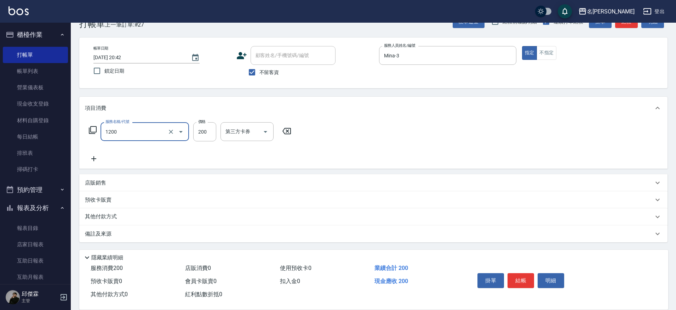
type input "一般洗+精油(1200)"
type input "250"
type input "Nini-23"
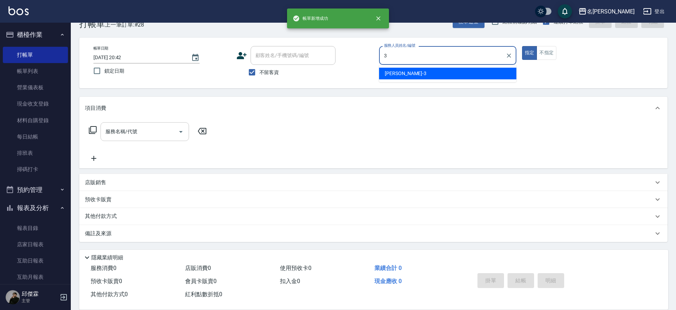
type input "Mina-3"
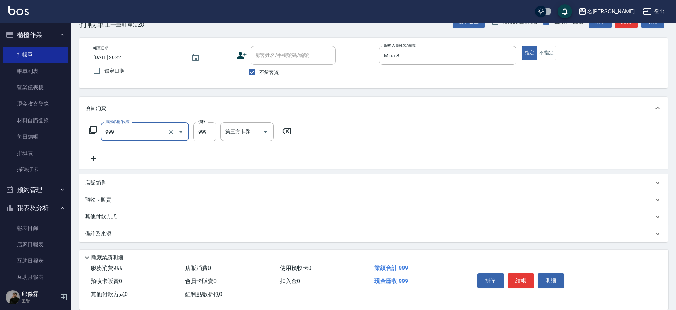
type input "精油SPA+剪髮(999)"
type input "1000"
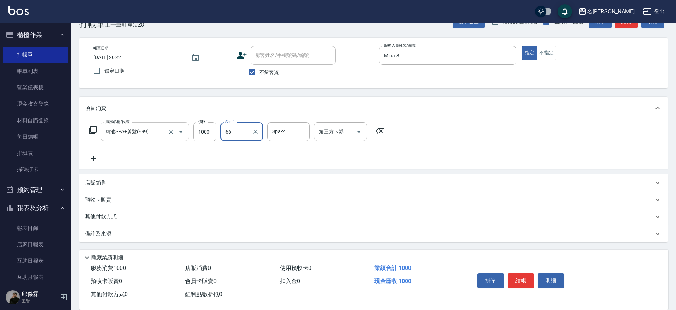
type input "妞妞-66"
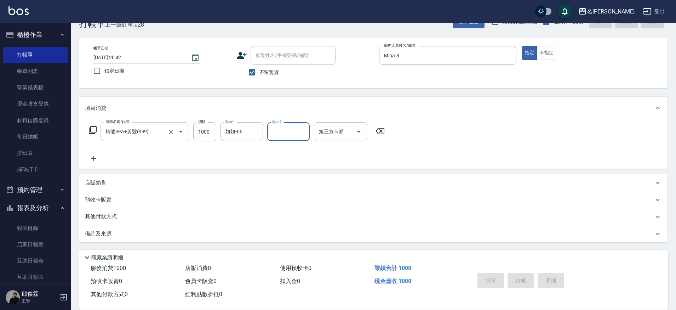
type input "[DATE] 20:43"
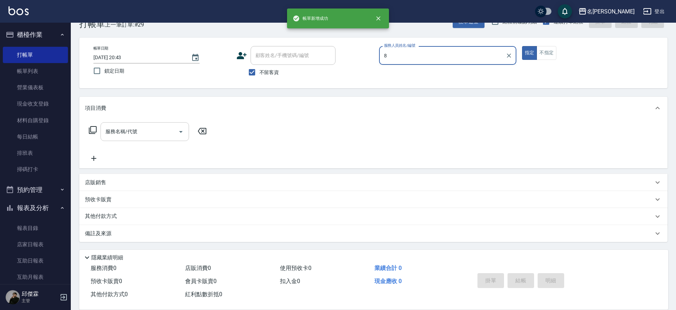
click at [522, 46] on button "指定" at bounding box center [529, 53] width 15 height 14
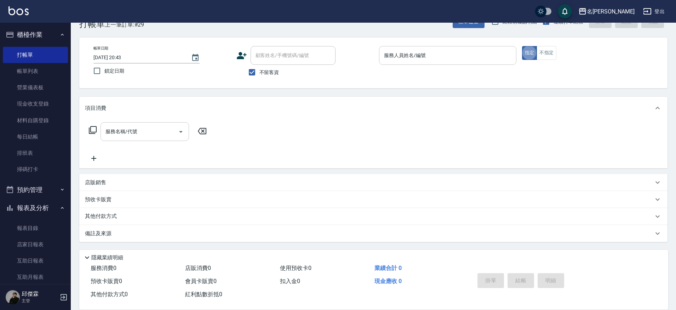
click at [435, 49] on div "服務人員姓名/編號" at bounding box center [447, 55] width 137 height 19
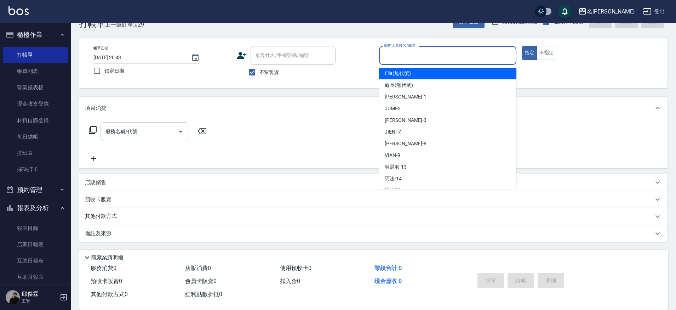
click at [435, 49] on div "服務人員姓名/編號" at bounding box center [447, 55] width 137 height 19
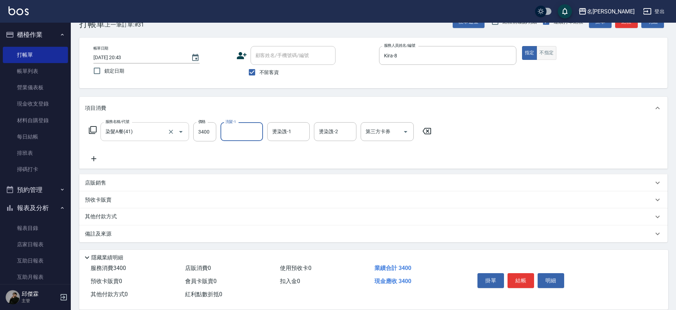
click at [541, 55] on button "不指定" at bounding box center [547, 53] width 20 height 14
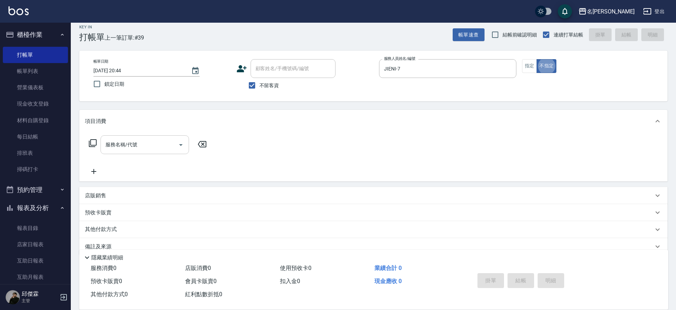
scroll to position [5, 0]
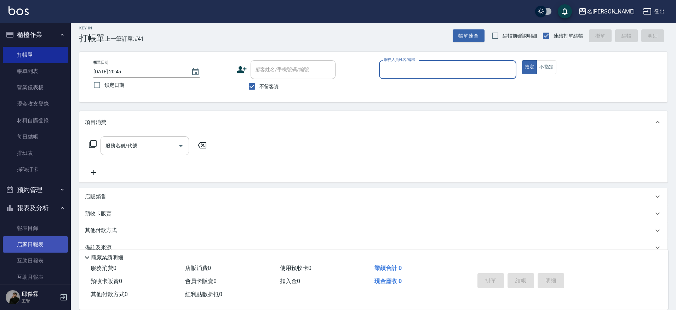
click at [28, 241] on link "店家日報表" at bounding box center [35, 244] width 65 height 16
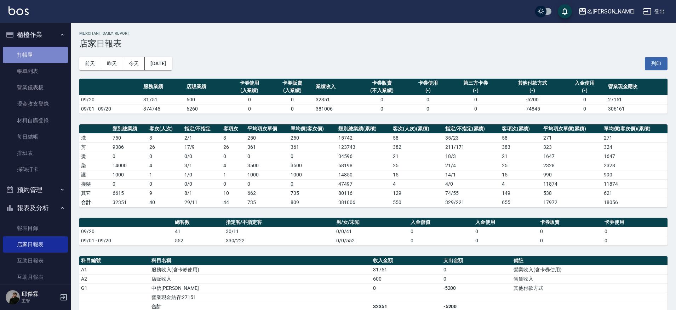
click at [38, 62] on link "打帳單" at bounding box center [35, 55] width 65 height 16
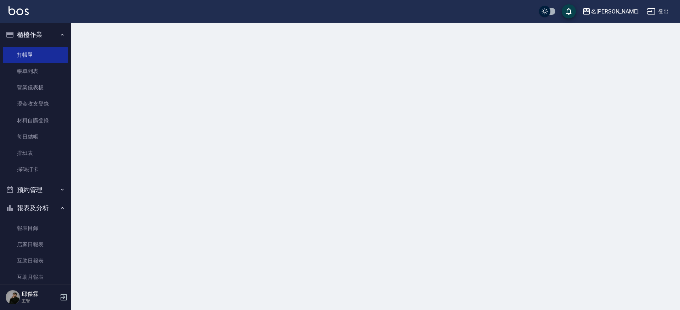
click at [37, 68] on link "帳單列表" at bounding box center [35, 71] width 65 height 16
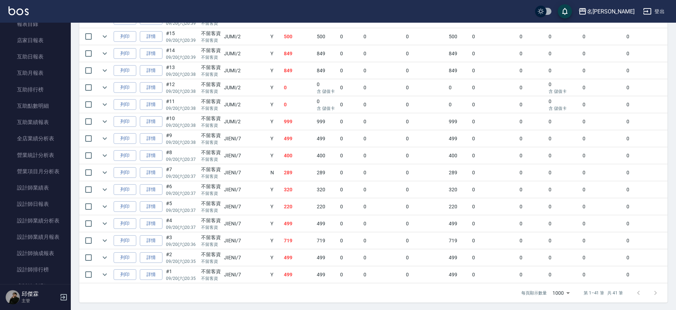
scroll to position [247, 0]
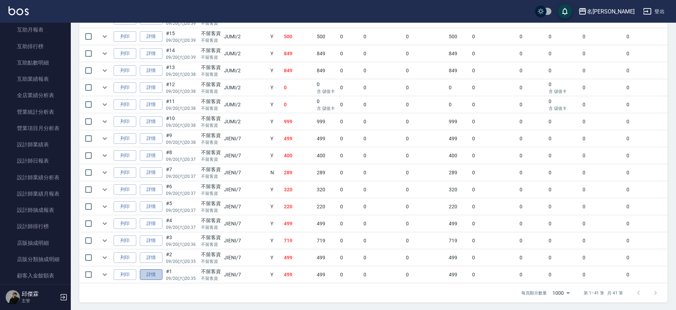
click at [147, 273] on link "詳情" at bounding box center [151, 274] width 23 height 11
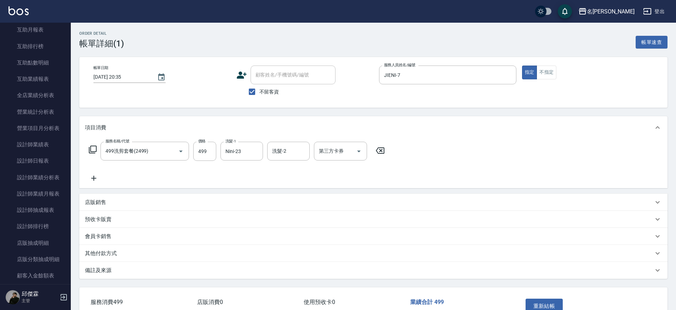
click at [335, 151] on div "第三方卡券 第三方卡券" at bounding box center [340, 151] width 53 height 19
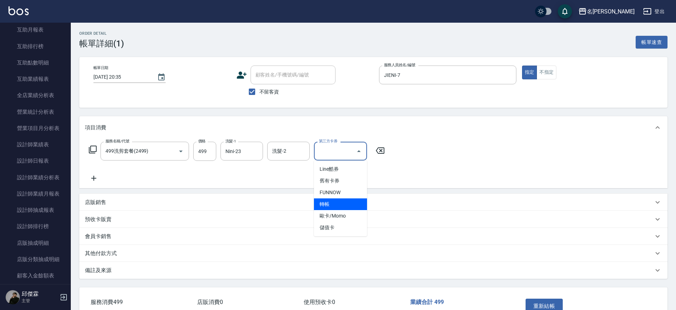
click at [328, 205] on span "轉帳" at bounding box center [340, 204] width 53 height 12
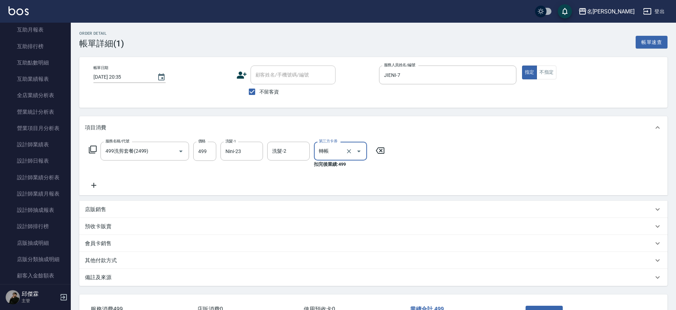
click at [362, 155] on icon "Open" at bounding box center [359, 151] width 8 height 8
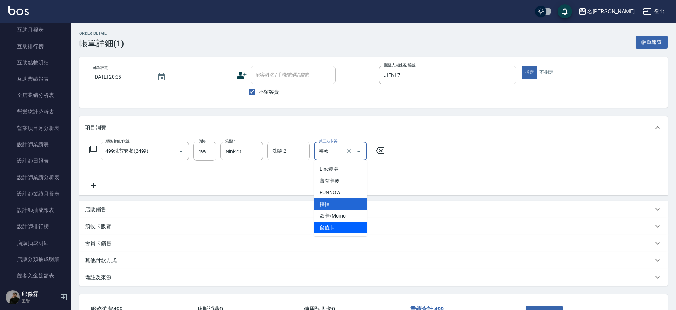
click at [336, 225] on span "儲值卡" at bounding box center [340, 228] width 53 height 12
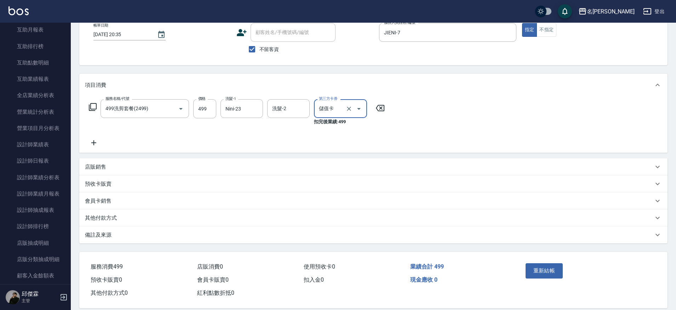
scroll to position [52, 0]
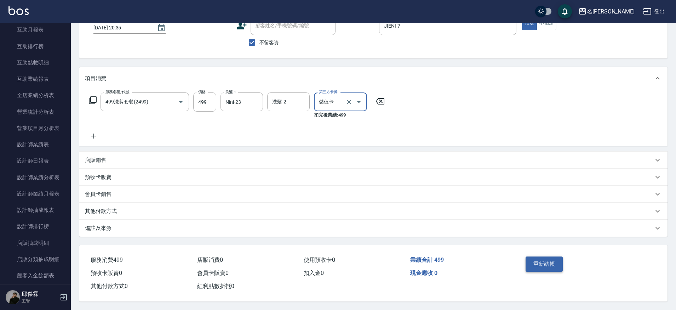
click at [547, 258] on button "重新結帳" at bounding box center [545, 263] width 38 height 15
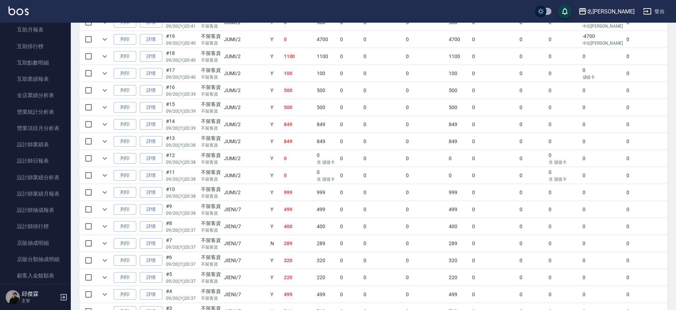
scroll to position [627, 0]
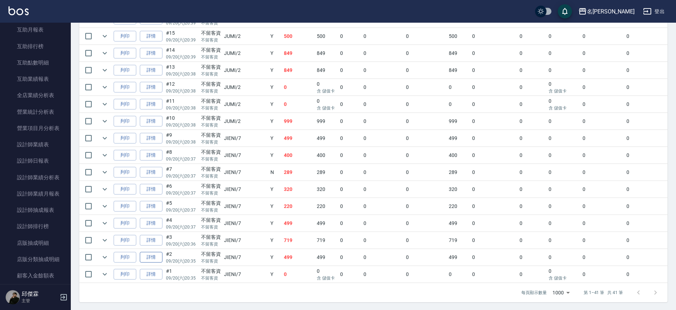
click at [151, 259] on link "詳情" at bounding box center [151, 257] width 23 height 11
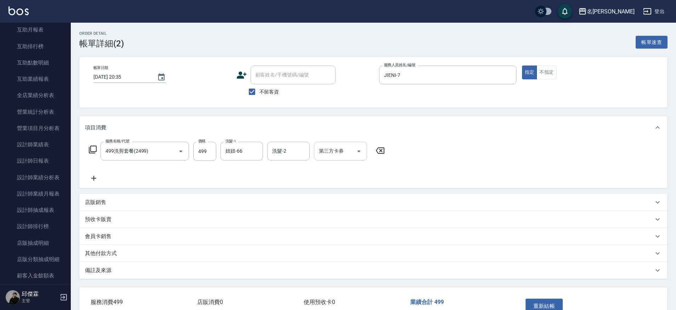
click at [345, 152] on input "第三方卡券" at bounding box center [335, 151] width 36 height 12
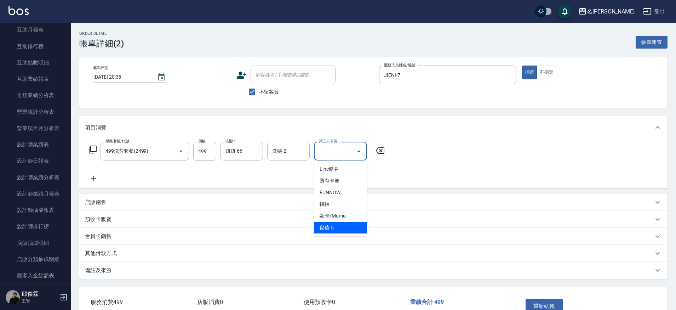
click at [333, 228] on span "儲值卡" at bounding box center [340, 228] width 53 height 12
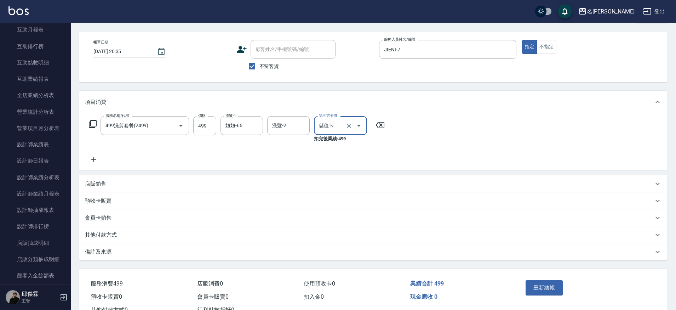
scroll to position [52, 0]
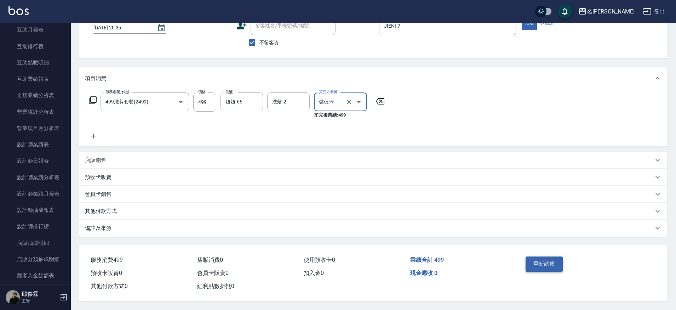
click at [551, 265] on button "重新結帳" at bounding box center [545, 263] width 38 height 15
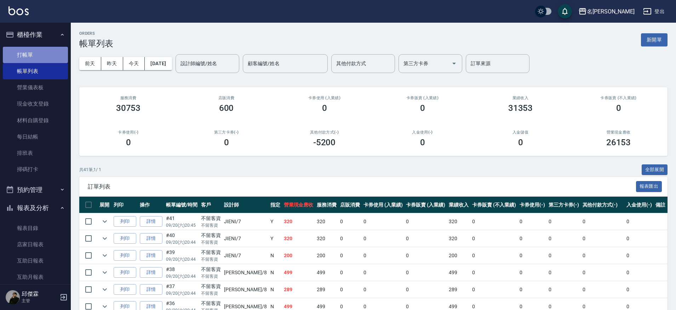
click at [38, 47] on link "打帳單" at bounding box center [35, 55] width 65 height 16
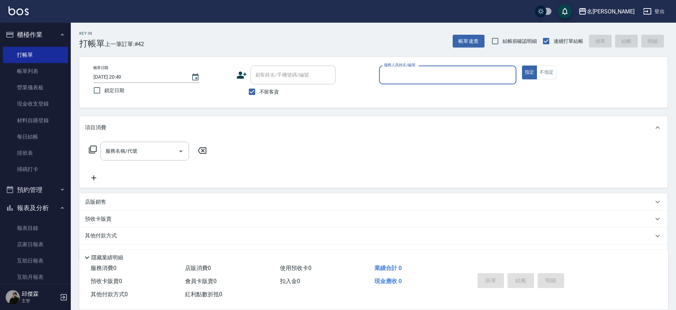
drag, startPoint x: 448, startPoint y: 167, endPoint x: 123, endPoint y: 216, distance: 329.1
click at [444, 168] on div "服務名稱/代號 服務名稱/代號" at bounding box center [373, 163] width 589 height 49
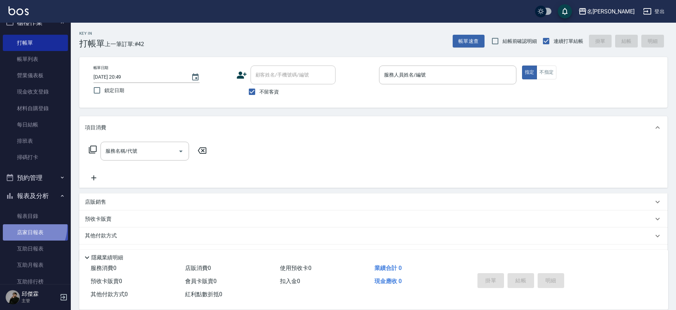
click at [23, 225] on link "店家日報表" at bounding box center [35, 232] width 65 height 16
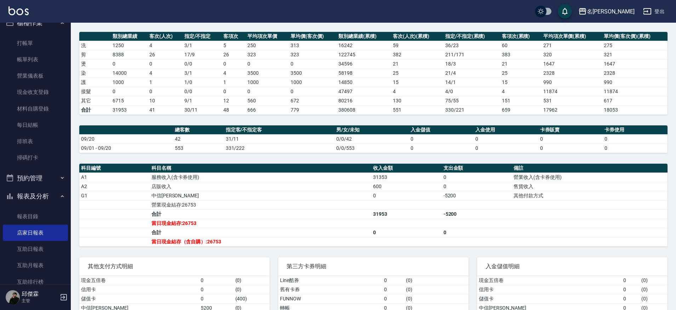
scroll to position [140, 0]
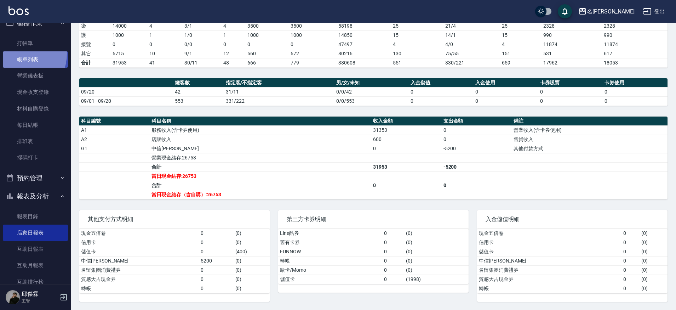
click at [20, 53] on link "帳單列表" at bounding box center [35, 59] width 65 height 16
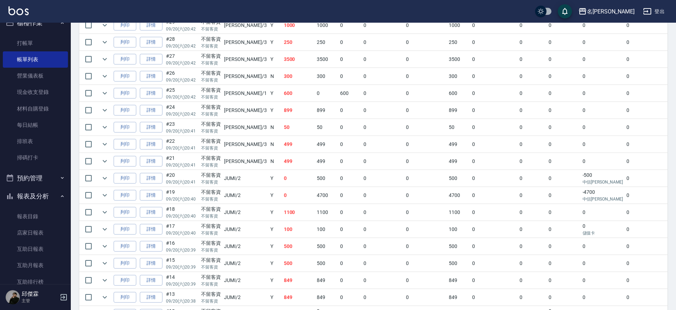
scroll to position [418, 0]
drag, startPoint x: 108, startPoint y: 196, endPoint x: 106, endPoint y: 186, distance: 10.1
click at [108, 196] on icon "expand row" at bounding box center [105, 194] width 8 height 8
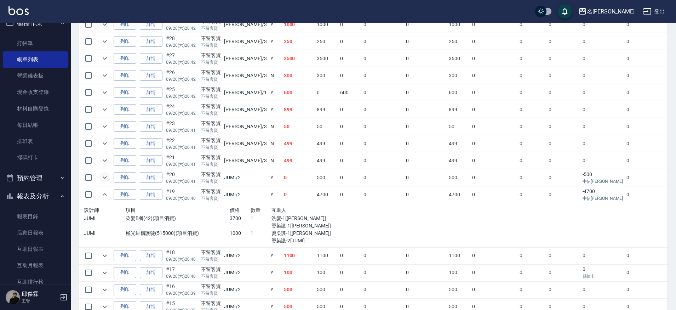
click at [106, 179] on icon "expand row" at bounding box center [105, 177] width 8 height 8
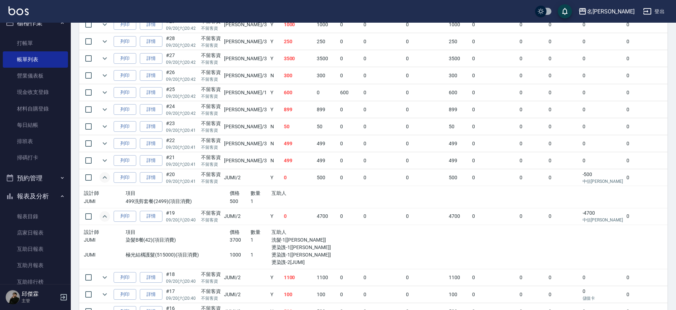
click at [105, 218] on icon "expand row" at bounding box center [105, 216] width 8 height 8
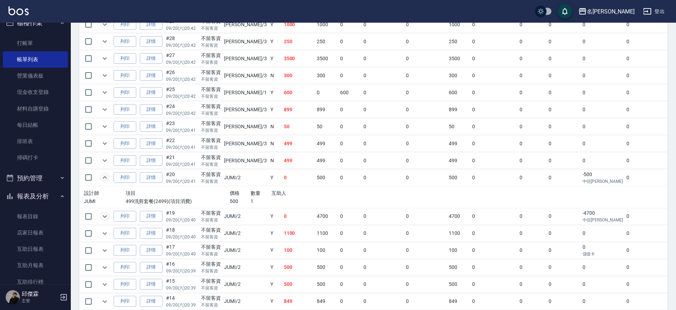
click at [104, 180] on icon "expand row" at bounding box center [105, 177] width 8 height 8
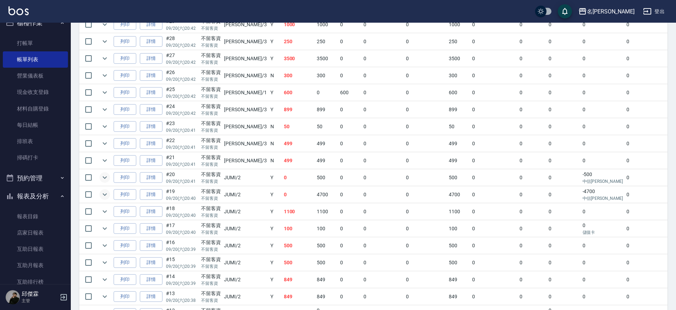
click at [98, 226] on td at bounding box center [105, 228] width 14 height 17
click at [101, 226] on icon "expand row" at bounding box center [105, 228] width 8 height 8
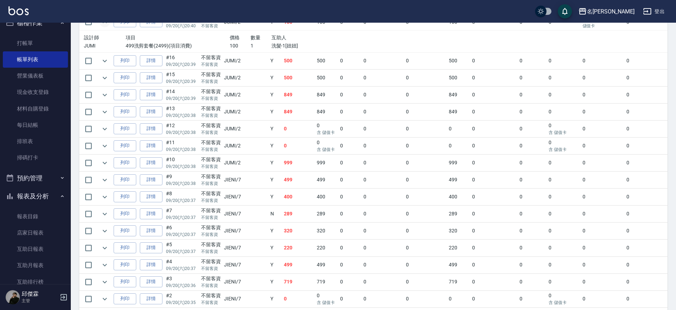
scroll to position [612, 0]
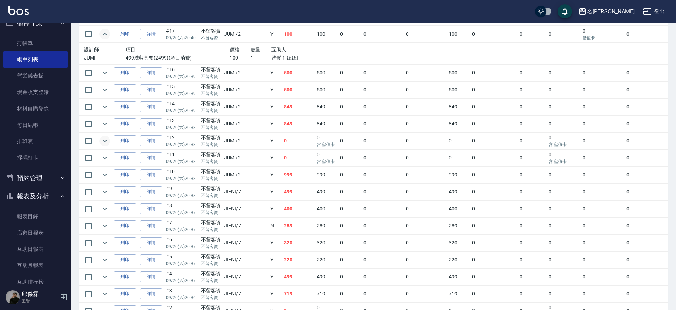
click at [103, 140] on icon "expand row" at bounding box center [105, 141] width 8 height 8
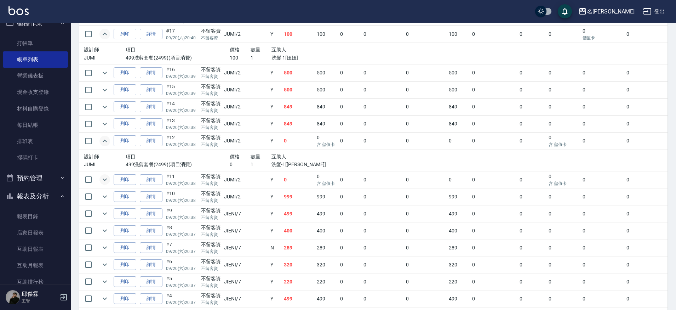
click at [104, 179] on icon "expand row" at bounding box center [105, 179] width 4 height 2
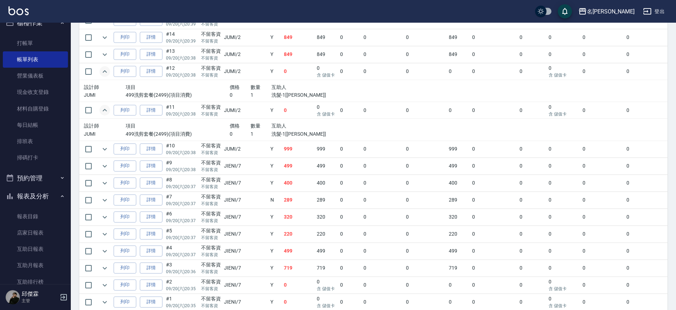
scroll to position [709, 0]
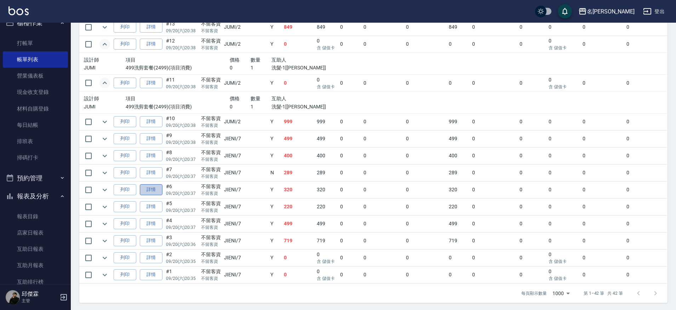
click at [157, 187] on link "詳情" at bounding box center [151, 189] width 23 height 11
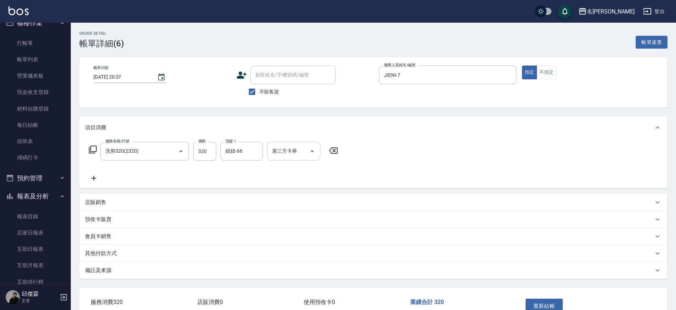
click at [302, 145] on input "第三方卡券" at bounding box center [289, 151] width 36 height 12
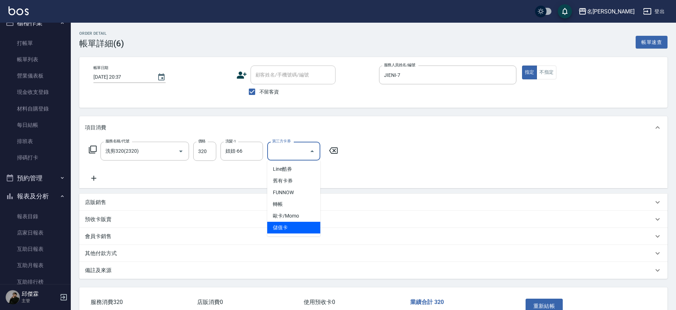
click at [282, 224] on span "儲值卡" at bounding box center [293, 228] width 53 height 12
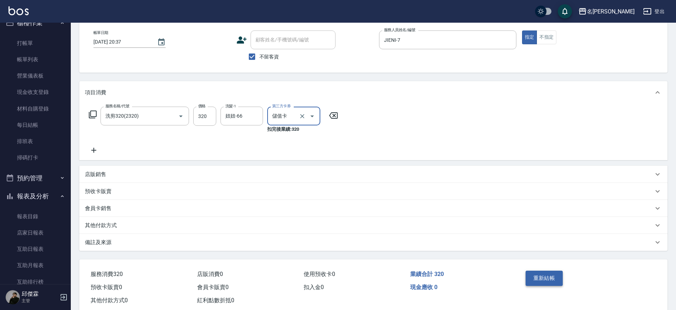
scroll to position [42, 0]
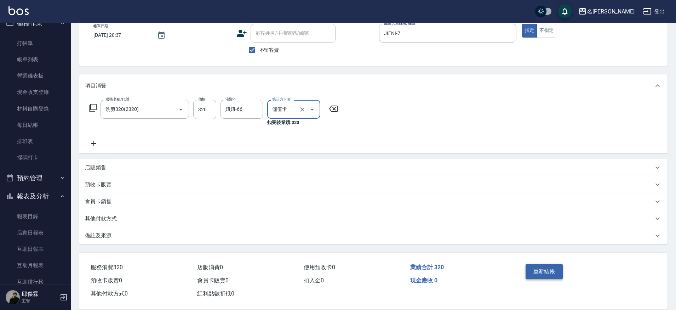
click at [537, 269] on button "重新結帳" at bounding box center [545, 271] width 38 height 15
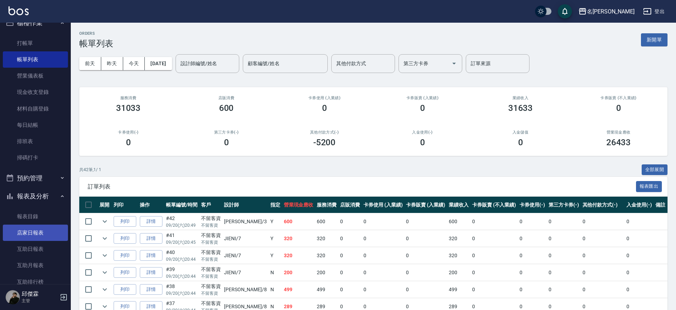
click at [32, 226] on link "店家日報表" at bounding box center [35, 233] width 65 height 16
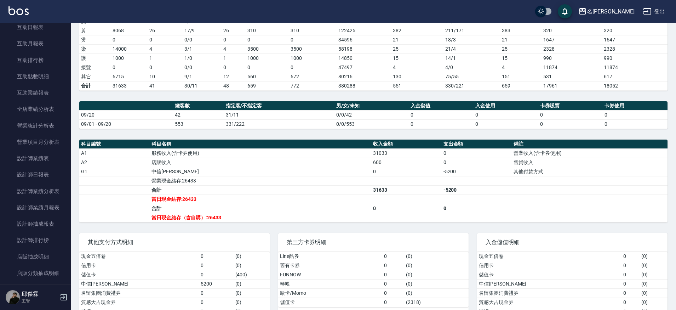
scroll to position [140, 0]
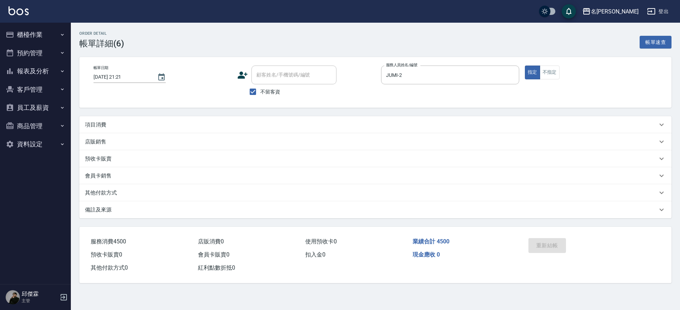
type input "[DATE] 21:21"
checkbox input "true"
type input "JUMI-2"
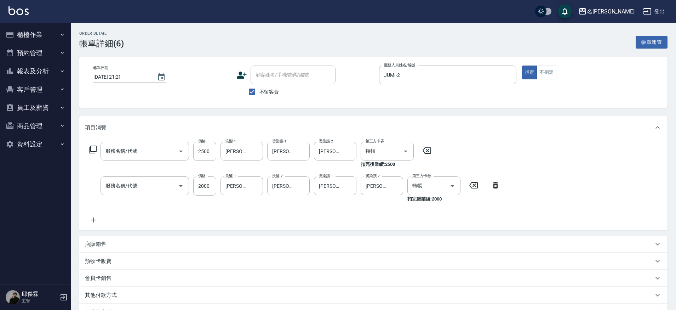
type input "染髮C餐(43)"
type input "極光結構護髮(515000)"
